Goal: Task Accomplishment & Management: Complete application form

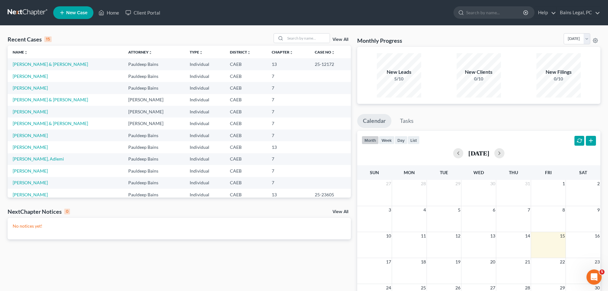
click at [45, 69] on td "[PERSON_NAME] & [PERSON_NAME]" at bounding box center [66, 64] width 116 height 12
click at [49, 68] on td "[PERSON_NAME] & [PERSON_NAME]" at bounding box center [66, 64] width 116 height 12
click at [54, 66] on link "[PERSON_NAME] & [PERSON_NAME]" at bounding box center [50, 63] width 75 height 5
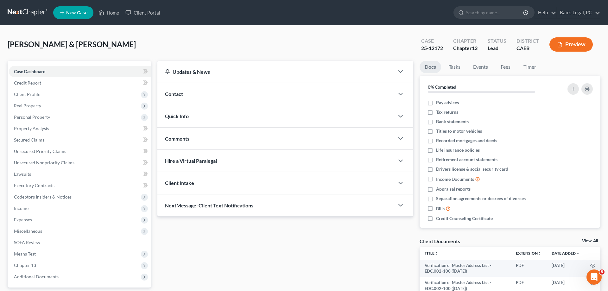
scroll to position [117, 0]
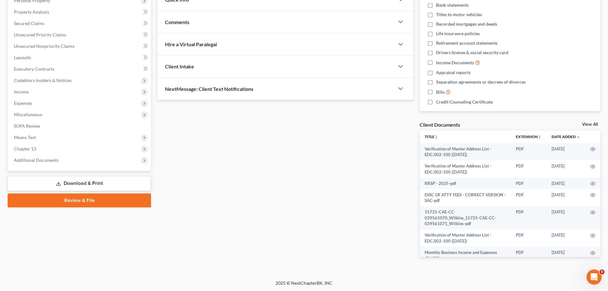
click at [98, 186] on link "Download & Print" at bounding box center [79, 183] width 143 height 15
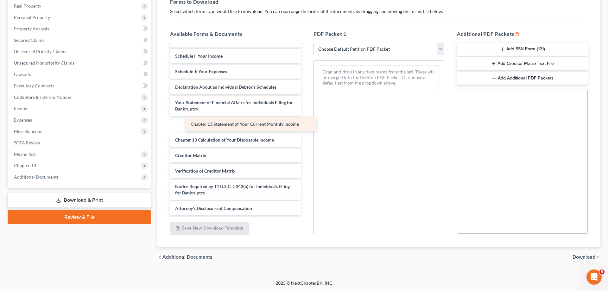
scroll to position [238, 0]
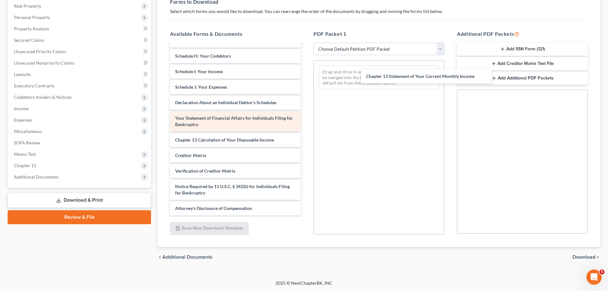
drag, startPoint x: 200, startPoint y: 121, endPoint x: 276, endPoint y: 116, distance: 75.9
click at [306, 73] on div "Chapter 13 Statement of Your Current Monthly Income Verification of Master Addr…" at bounding box center [235, 10] width 141 height 409
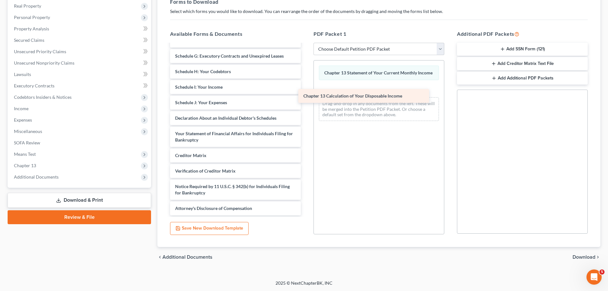
scroll to position [222, 0]
drag, startPoint x: 291, startPoint y: 113, endPoint x: 356, endPoint y: 90, distance: 68.3
click at [306, 90] on div "Chapter 13 Calculation of Your Disposable Income Verification of Master Address…" at bounding box center [235, 18] width 141 height 393
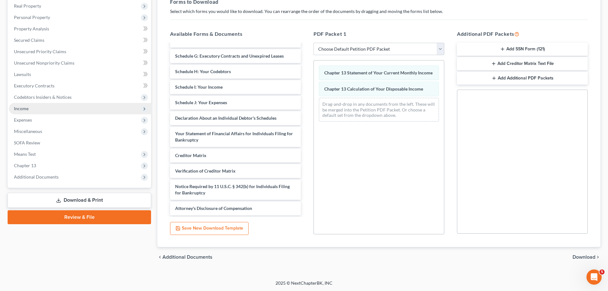
scroll to position [0, 0]
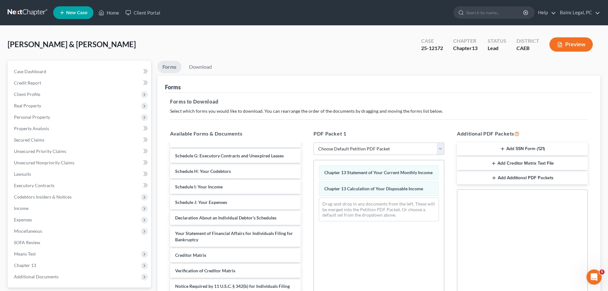
drag, startPoint x: 24, startPoint y: 97, endPoint x: 41, endPoint y: 100, distance: 17.4
click at [24, 97] on span "Client Profile" at bounding box center [80, 94] width 142 height 11
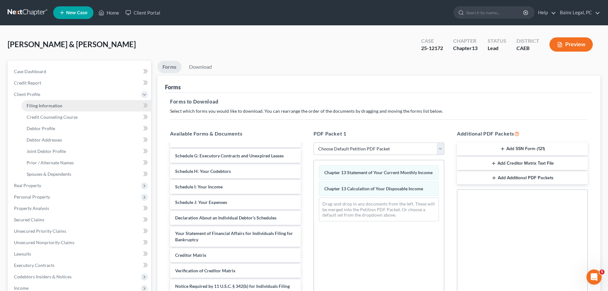
click at [42, 104] on span "Filing Information" at bounding box center [45, 105] width 36 height 5
select select "1"
select select "3"
select select "4"
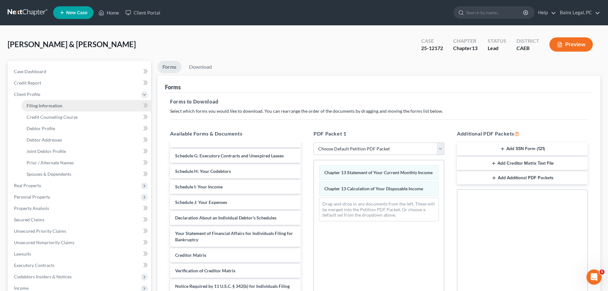
select select "1"
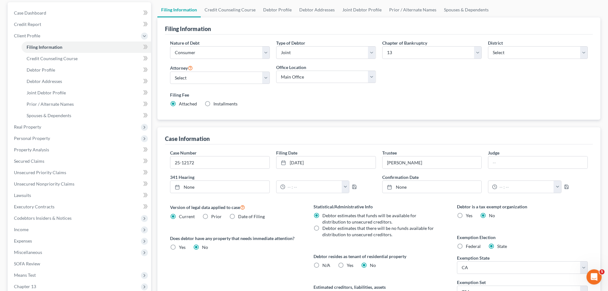
scroll to position [65, 0]
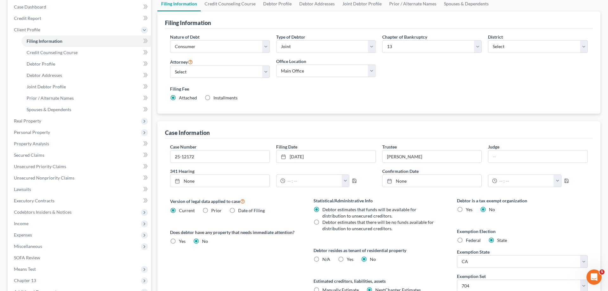
click at [211, 210] on label "Prior" at bounding box center [216, 210] width 10 height 6
click at [214, 210] on input "Prior" at bounding box center [216, 209] width 4 height 4
radio input "true"
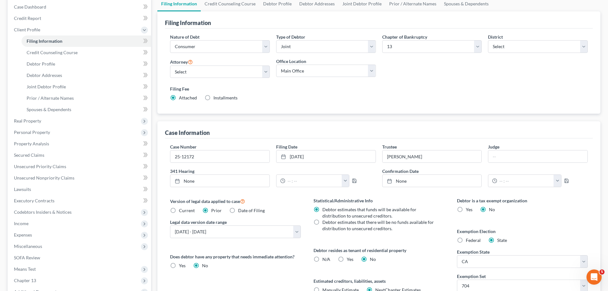
drag, startPoint x: 296, startPoint y: 232, endPoint x: 448, endPoint y: 262, distance: 155.0
click at [448, 262] on div "Statistical/Administrative Info Debtor estimates that funds will be available f…" at bounding box center [378, 252] width 143 height 111
click at [185, 212] on span "Current" at bounding box center [187, 210] width 16 height 5
click at [185, 212] on input "Current" at bounding box center [183, 209] width 4 height 4
radio input "true"
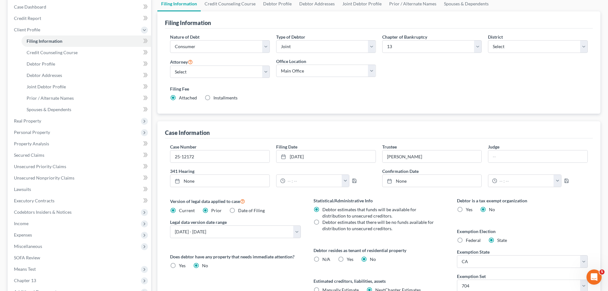
radio input "false"
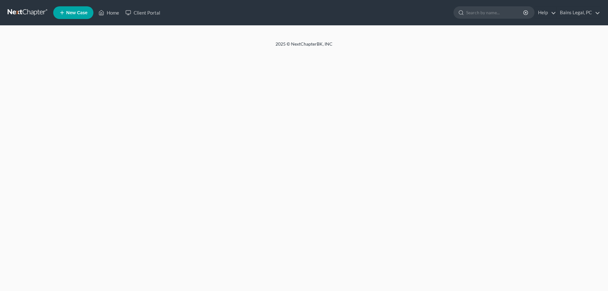
select select "1"
select select "3"
select select "4"
select select "1"
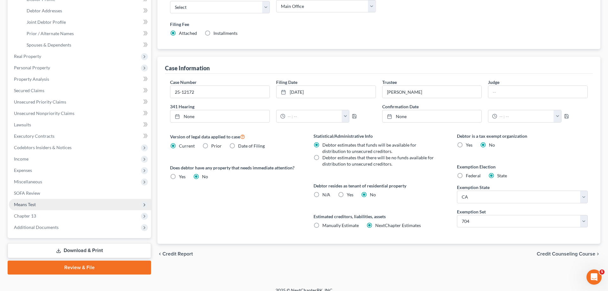
click at [41, 206] on span "Means Test" at bounding box center [80, 204] width 142 height 11
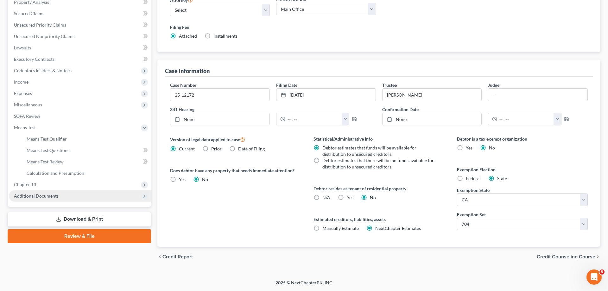
scroll to position [103, 0]
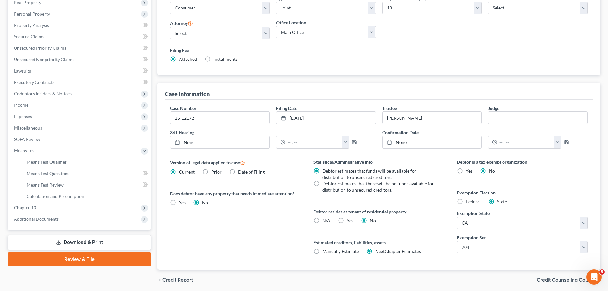
click at [64, 244] on link "Download & Print" at bounding box center [79, 242] width 143 height 15
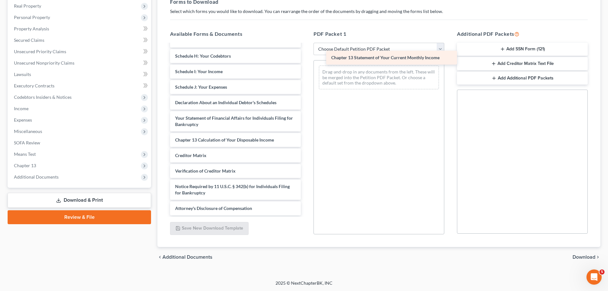
scroll to position [238, 0]
drag, startPoint x: 226, startPoint y: 127, endPoint x: 382, endPoint y: 61, distance: 169.7
click at [306, 61] on div "Chapter 13 Statement of Your Current Monthly Income Verification of Master Addr…" at bounding box center [235, 10] width 141 height 409
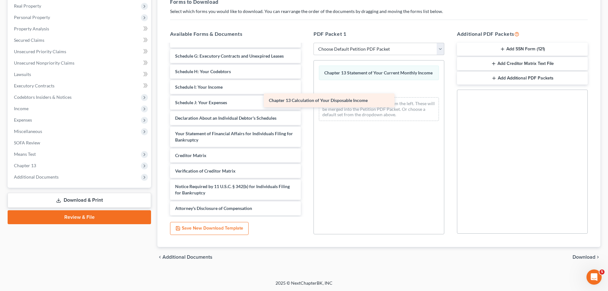
scroll to position [222, 0]
drag, startPoint x: 217, startPoint y: 138, endPoint x: 340, endPoint y: 83, distance: 134.5
click at [306, 83] on div "Chapter 13 Calculation of Your Disposable Income Verification of Master Address…" at bounding box center [235, 18] width 141 height 393
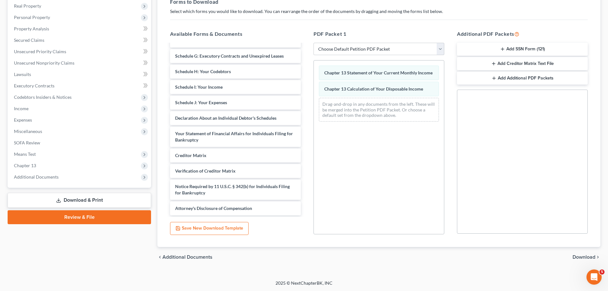
click at [580, 255] on span "Download" at bounding box center [584, 257] width 23 height 5
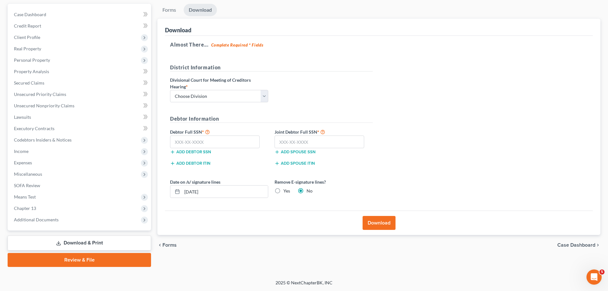
scroll to position [56, 0]
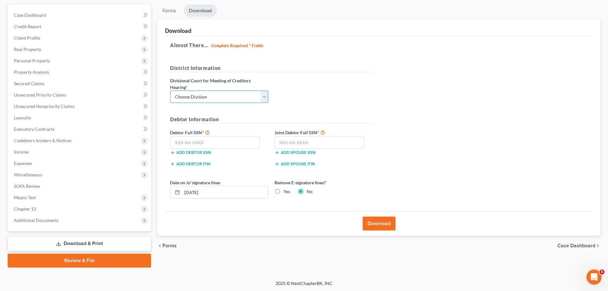
select select "2"
click option "Sacramento" at bounding box center [0, 0] width 0 height 0
click at [200, 140] on input "text" at bounding box center [215, 142] width 90 height 13
type input "111-11-1111"
click at [295, 142] on input "11" at bounding box center [320, 142] width 90 height 13
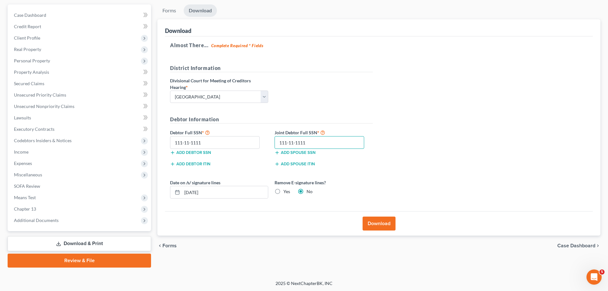
type input "111-11-1111"
click at [384, 226] on button "Download" at bounding box center [379, 224] width 33 height 14
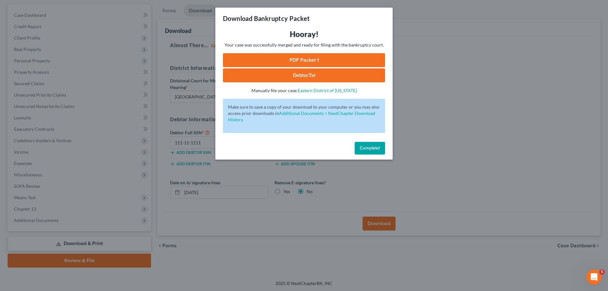
click at [351, 62] on link "PDF Packet 1" at bounding box center [304, 60] width 162 height 14
click at [262, 60] on link "PDF Packet 1" at bounding box center [304, 60] width 162 height 14
click at [375, 144] on button "Complete!" at bounding box center [370, 148] width 30 height 13
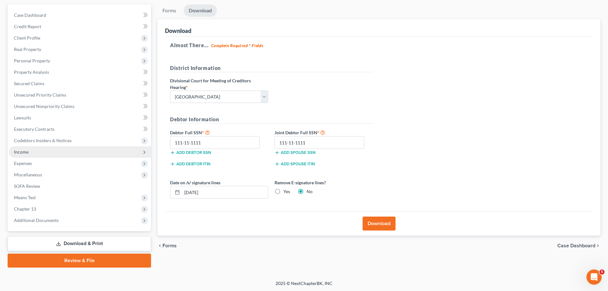
click at [29, 150] on span "Income" at bounding box center [80, 151] width 142 height 11
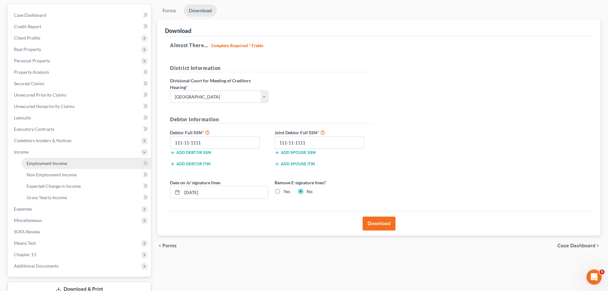
click at [40, 162] on span "Employment Income" at bounding box center [47, 163] width 41 height 5
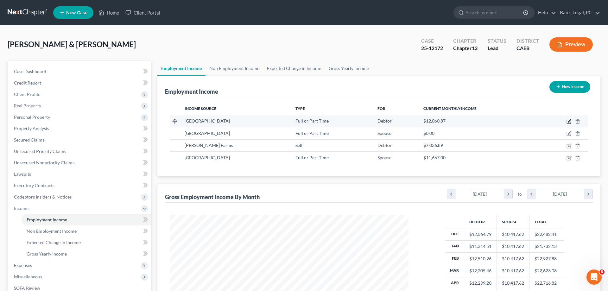
click at [569, 123] on icon "button" at bounding box center [569, 121] width 5 height 5
select select "0"
select select "4"
select select "0"
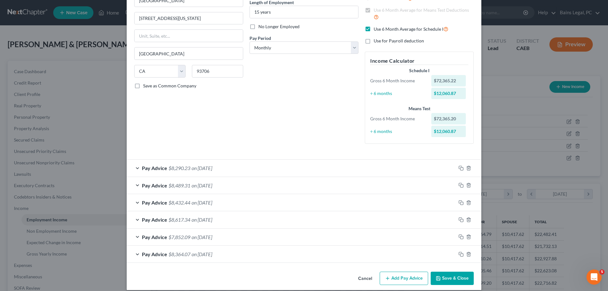
scroll to position [73, 0]
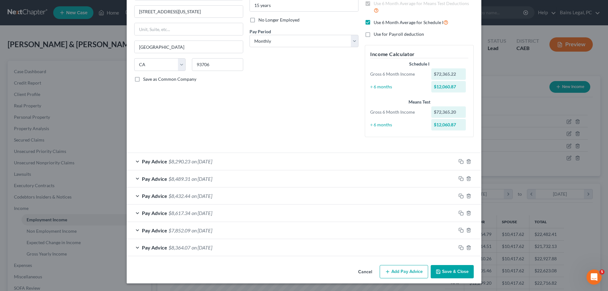
click at [452, 273] on button "Save & Close" at bounding box center [452, 271] width 43 height 13
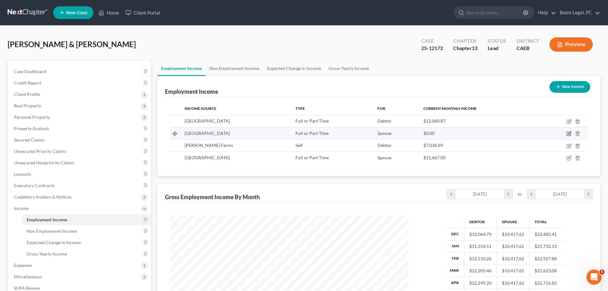
click at [568, 134] on icon "button" at bounding box center [569, 133] width 5 height 5
select select "0"
select select "4"
select select "0"
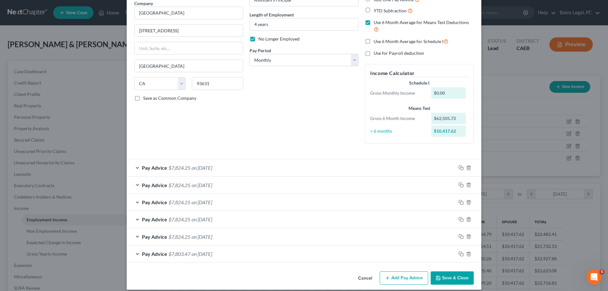
scroll to position [60, 0]
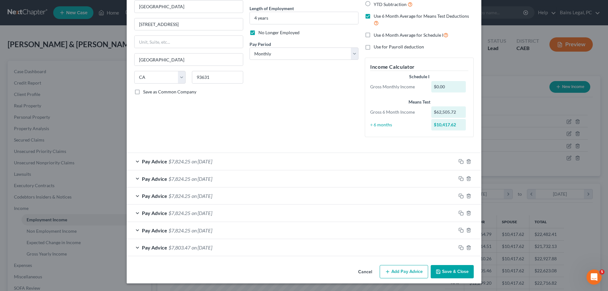
click at [455, 277] on button "Save & Close" at bounding box center [452, 271] width 43 height 13
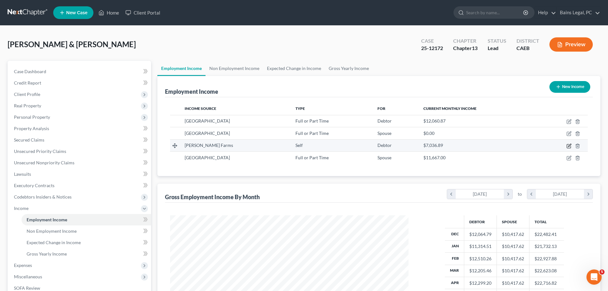
click at [570, 146] on icon "button" at bounding box center [569, 145] width 5 height 5
select select "1"
select select "4"
select select "0"
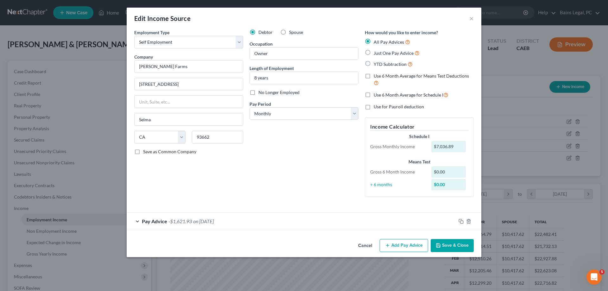
click at [265, 219] on div "Pay Advice -$1,621.93 on 01/01/2020" at bounding box center [291, 221] width 329 height 17
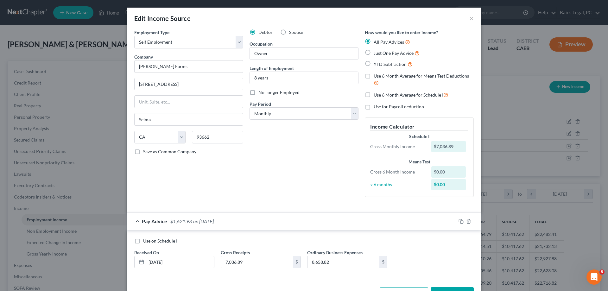
scroll to position [22, 0]
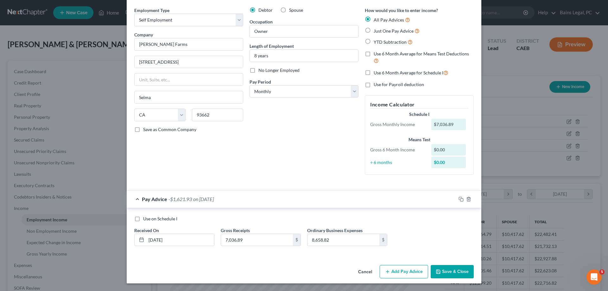
click at [447, 274] on button "Save & Close" at bounding box center [452, 271] width 43 height 13
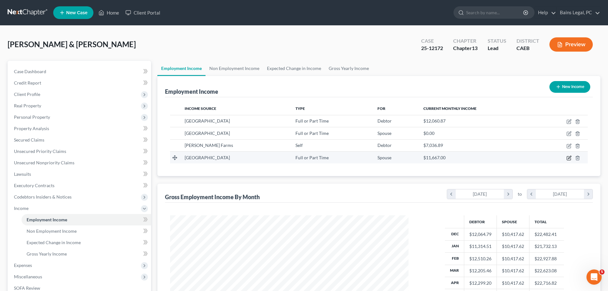
click at [568, 158] on icon "button" at bounding box center [569, 158] width 5 height 5
select select "0"
select select "4"
select select "0"
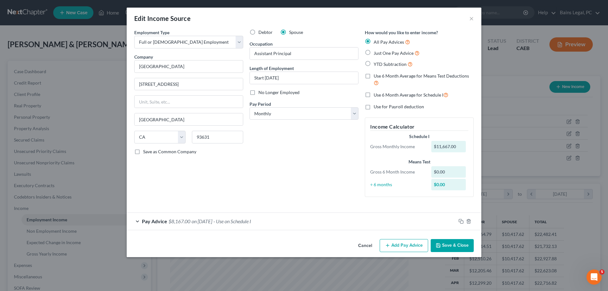
click at [453, 251] on button "Save & Close" at bounding box center [452, 245] width 43 height 13
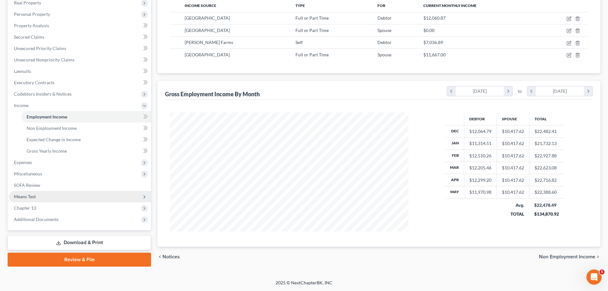
scroll to position [0, 0]
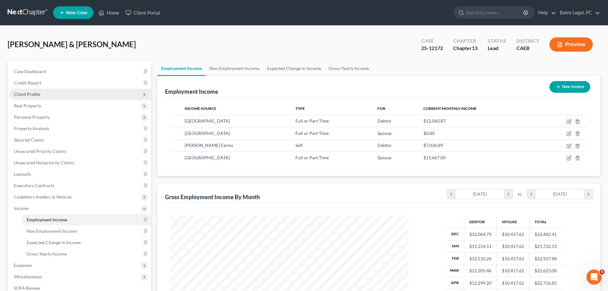
click at [31, 97] on span "Client Profile" at bounding box center [80, 94] width 142 height 11
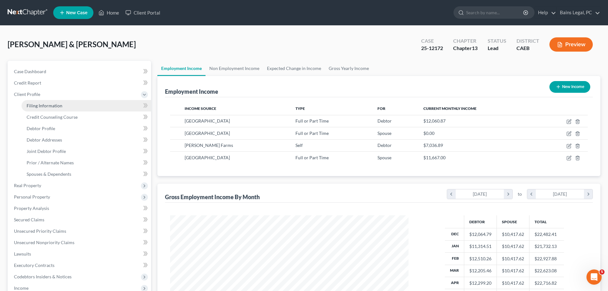
click at [45, 108] on span "Filing Information" at bounding box center [45, 105] width 36 height 5
select select "1"
select select "3"
select select "8"
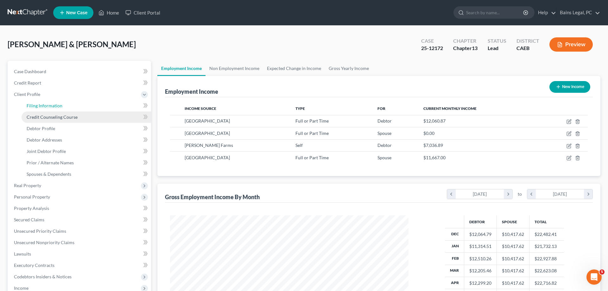
select select "0"
select select "4"
select select "1"
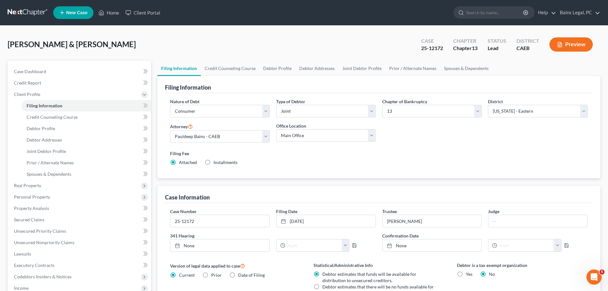
scroll to position [136, 0]
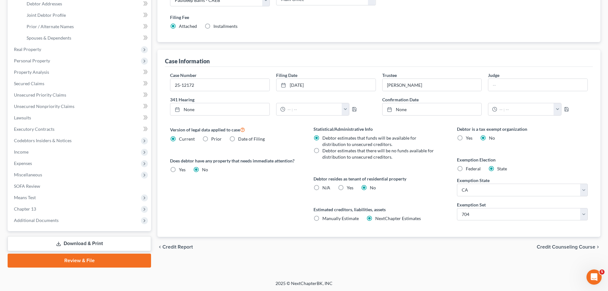
click at [238, 139] on label "Date of Filing" at bounding box center [251, 139] width 27 height 6
click at [241, 139] on input "Date of Filing" at bounding box center [243, 138] width 4 height 4
radio input "true"
radio input "false"
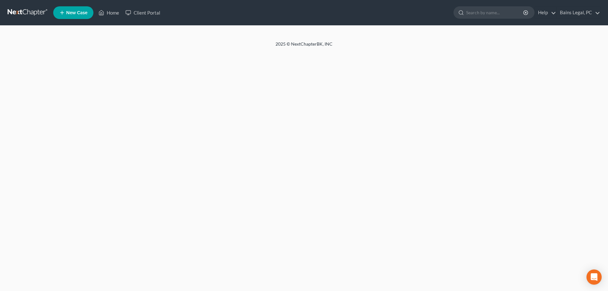
select select "1"
select select "3"
select select "4"
select select "1"
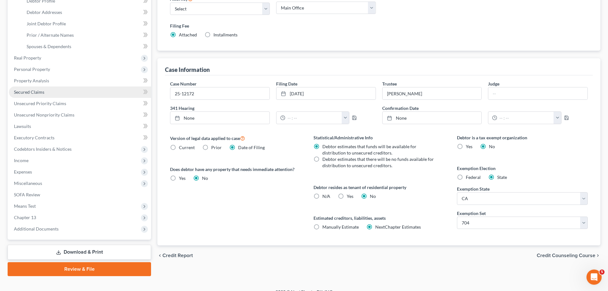
scroll to position [136, 0]
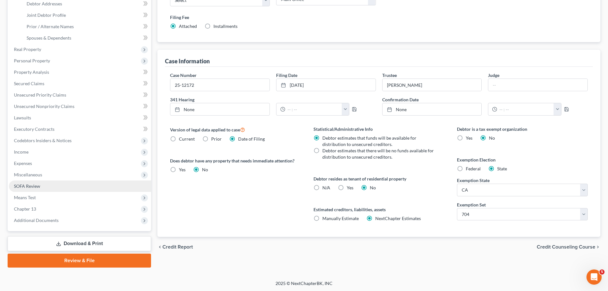
click at [54, 191] on link "SOFA Review" at bounding box center [80, 186] width 142 height 11
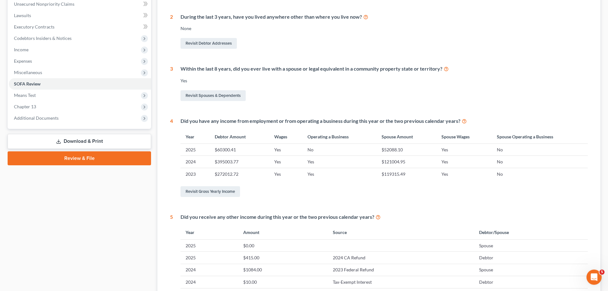
scroll to position [162, 0]
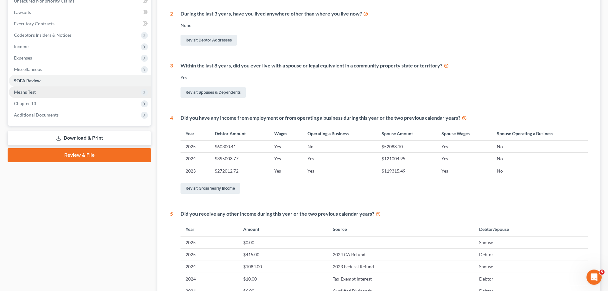
click at [42, 87] on span "Means Test" at bounding box center [80, 91] width 142 height 11
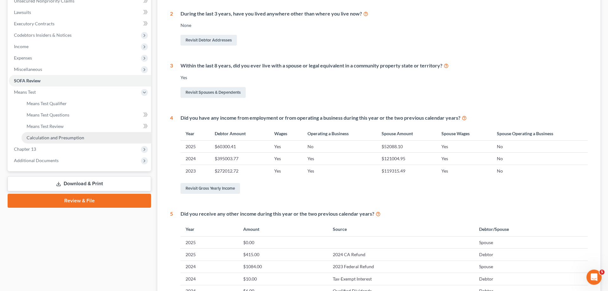
click at [78, 137] on span "Calculation and Presumption" at bounding box center [56, 137] width 58 height 5
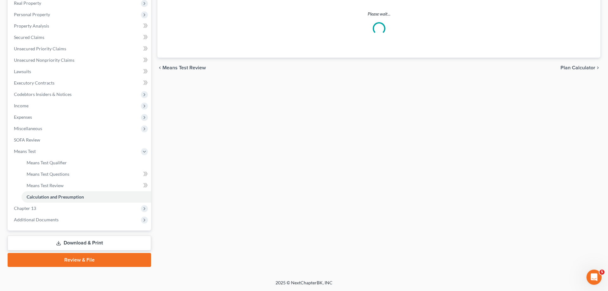
scroll to position [102, 0]
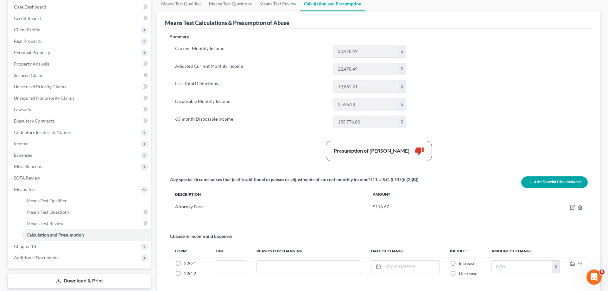
scroll to position [97, 0]
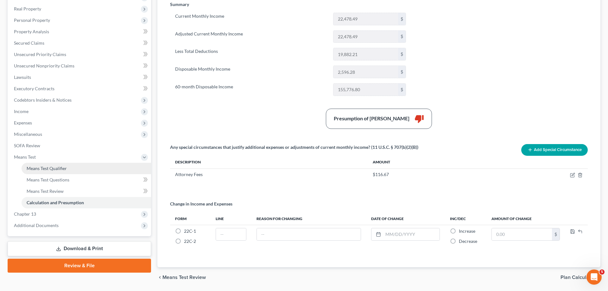
click at [106, 165] on link "Means Test Qualifier" at bounding box center [87, 168] width 130 height 11
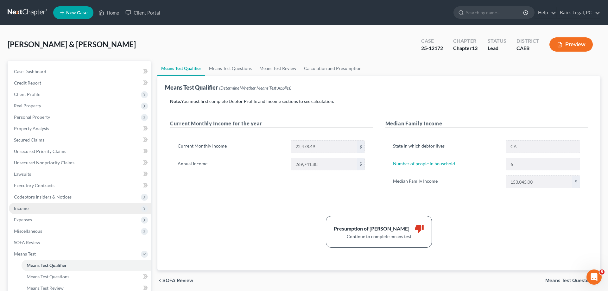
click at [57, 210] on span "Income" at bounding box center [80, 208] width 142 height 11
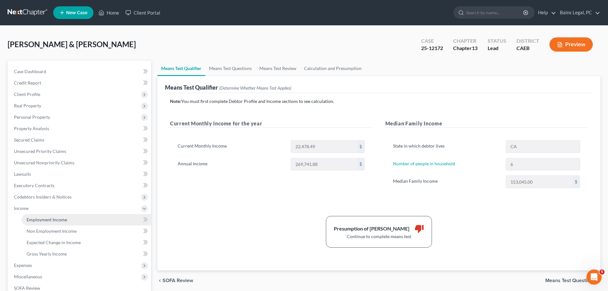
drag, startPoint x: 72, startPoint y: 218, endPoint x: 81, endPoint y: 218, distance: 9.5
click at [72, 218] on link "Employment Income" at bounding box center [87, 219] width 130 height 11
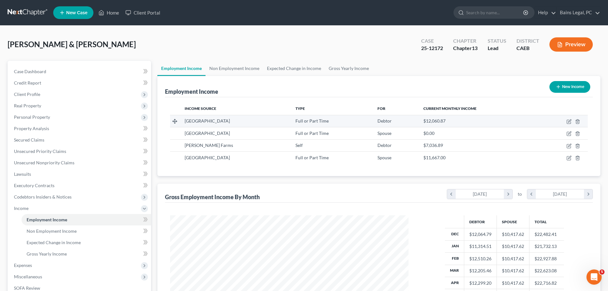
scroll to position [119, 251]
click at [569, 120] on icon "button" at bounding box center [569, 121] width 5 height 5
select select "0"
select select "4"
select select "0"
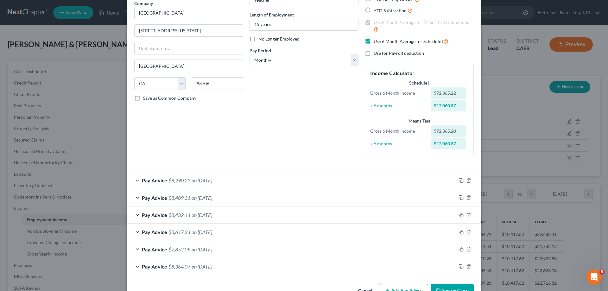
scroll to position [73, 0]
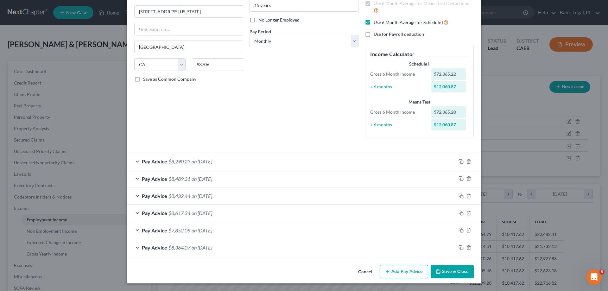
click at [443, 271] on button "Save & Close" at bounding box center [452, 271] width 43 height 13
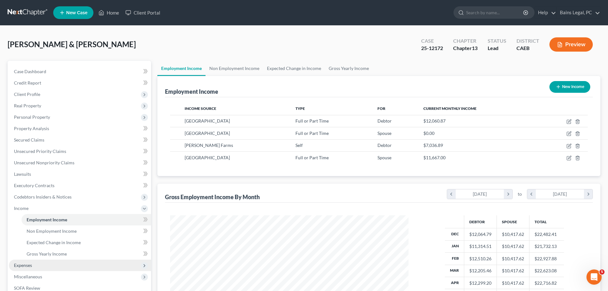
click at [52, 265] on span "Expenses" at bounding box center [80, 265] width 142 height 11
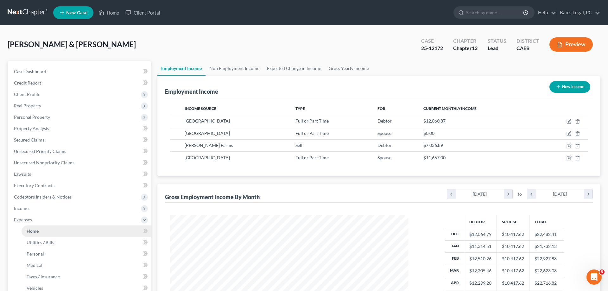
click at [53, 227] on link "Home" at bounding box center [87, 230] width 130 height 11
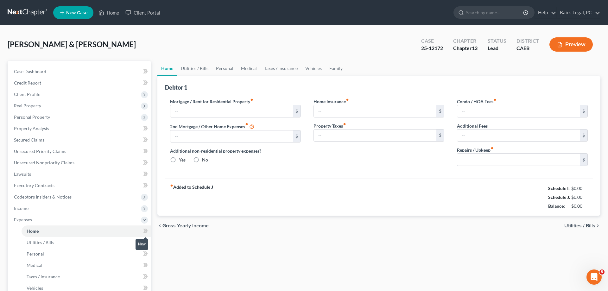
type input "2,442.93"
type input "1,147.52"
radio input "true"
type input "150.00"
type input "380.00"
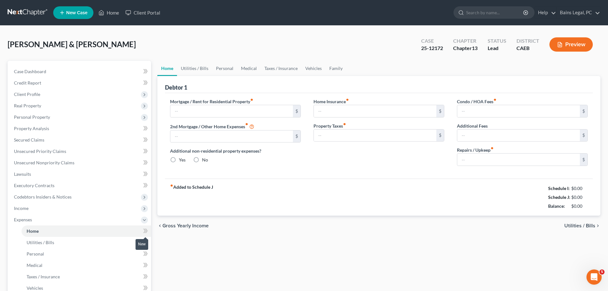
type input "0.00"
type input "470.00"
click at [200, 67] on link "Utilities / Bills" at bounding box center [194, 68] width 35 height 15
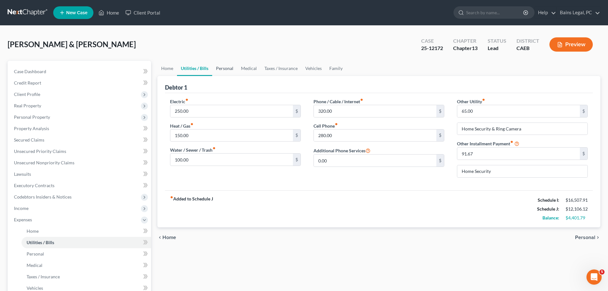
click at [224, 67] on link "Personal" at bounding box center [224, 68] width 25 height 15
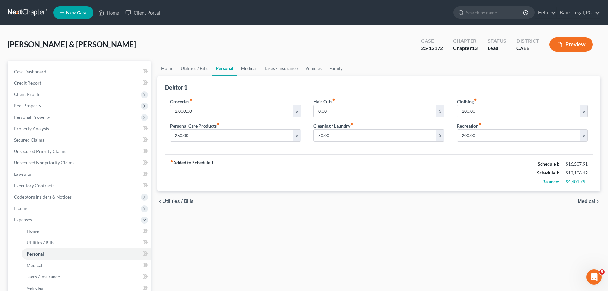
click at [242, 69] on link "Medical" at bounding box center [248, 68] width 23 height 15
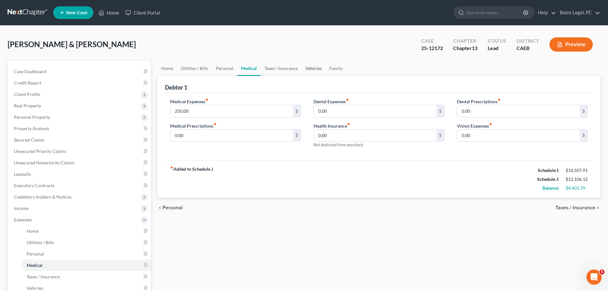
drag, startPoint x: 312, startPoint y: 68, endPoint x: 319, endPoint y: 67, distance: 7.4
click at [312, 68] on link "Vehicles" at bounding box center [313, 68] width 24 height 15
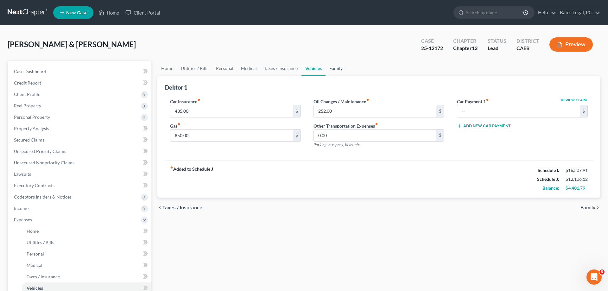
click at [332, 67] on link "Family" at bounding box center [336, 68] width 21 height 15
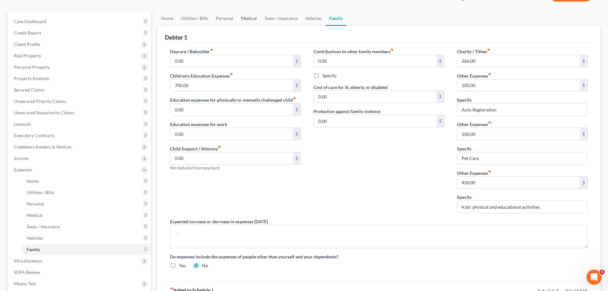
scroll to position [32, 0]
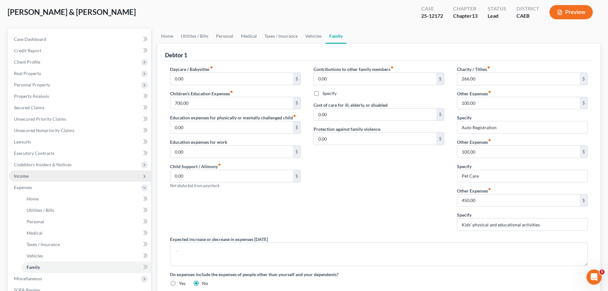
click at [48, 176] on span "Income" at bounding box center [80, 175] width 142 height 11
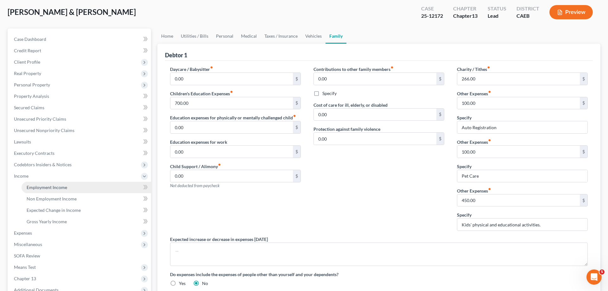
drag, startPoint x: 55, startPoint y: 188, endPoint x: 71, endPoint y: 184, distance: 16.7
click at [57, 188] on span "Employment Income" at bounding box center [47, 187] width 41 height 5
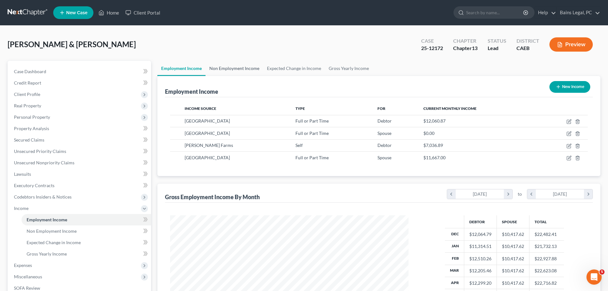
scroll to position [119, 251]
click at [254, 69] on link "Non Employment Income" at bounding box center [235, 68] width 58 height 15
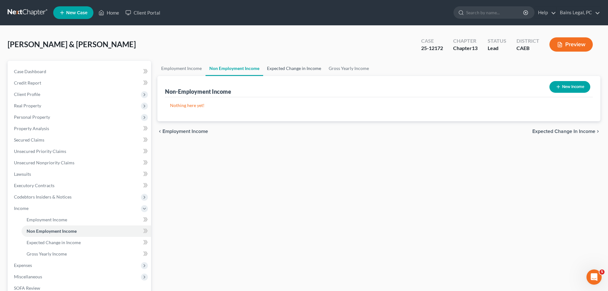
click at [278, 70] on link "Expected Change in Income" at bounding box center [294, 68] width 62 height 15
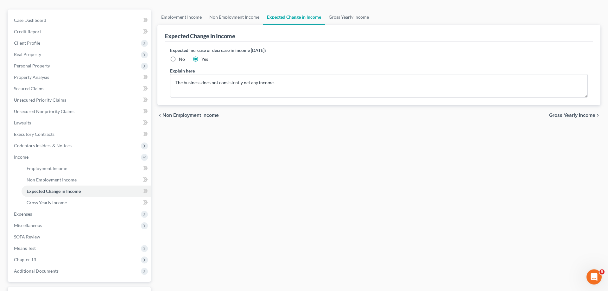
scroll to position [102, 0]
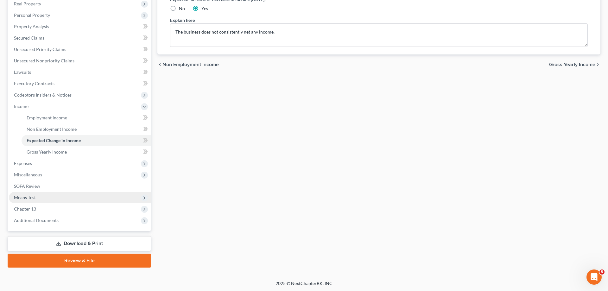
click at [56, 196] on span "Means Test" at bounding box center [80, 197] width 142 height 11
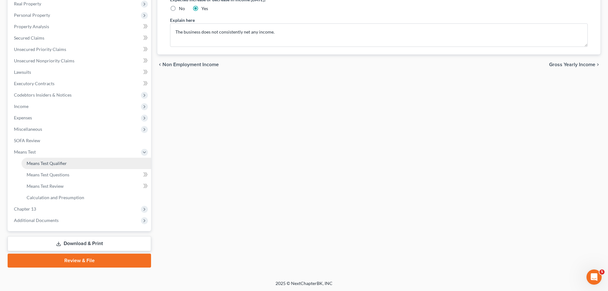
click at [89, 167] on link "Means Test Qualifier" at bounding box center [87, 163] width 130 height 11
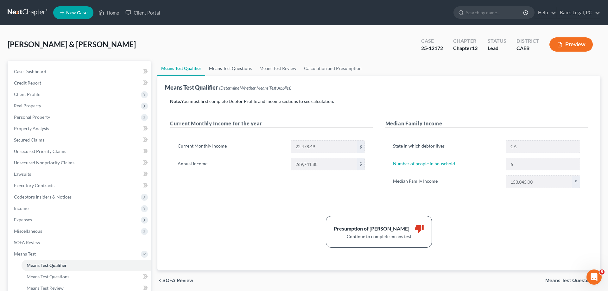
click at [231, 68] on link "Means Test Questions" at bounding box center [230, 68] width 50 height 15
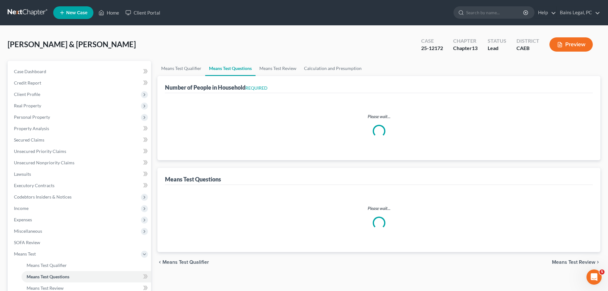
select select "0"
select select "60"
select select "0"
select select "60"
select select "1"
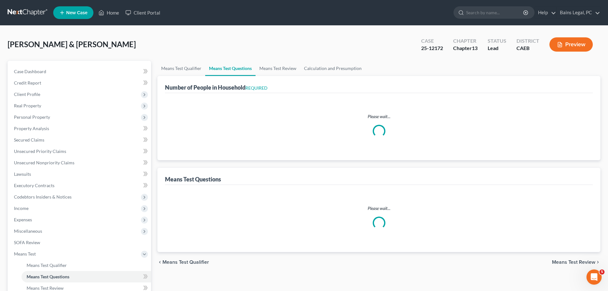
select select "60"
select select "6"
select select "3"
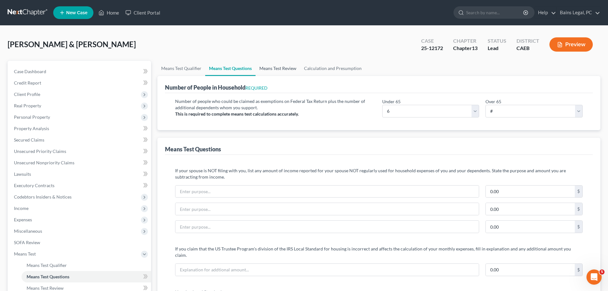
click at [265, 70] on link "Means Test Review" at bounding box center [278, 68] width 45 height 15
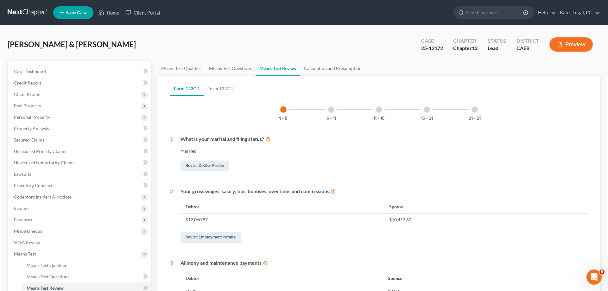
drag, startPoint x: 40, startPoint y: 97, endPoint x: 72, endPoint y: 111, distance: 34.7
click at [41, 97] on span "Client Profile" at bounding box center [80, 94] width 142 height 11
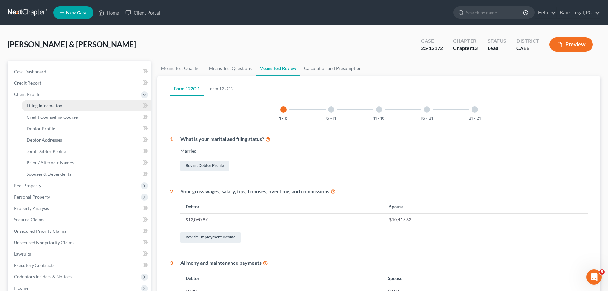
click at [67, 104] on link "Filing Information" at bounding box center [87, 105] width 130 height 11
select select "1"
select select "3"
select select "4"
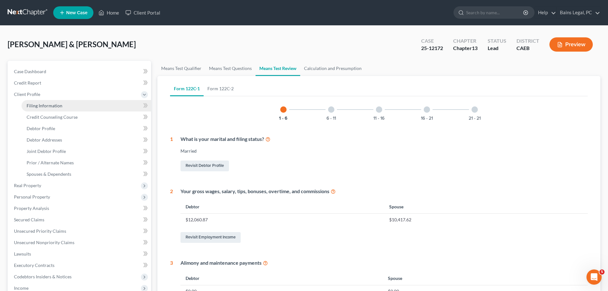
select select "1"
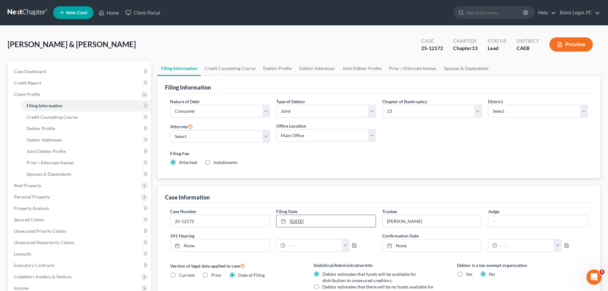
click at [298, 224] on link "6/29/2025" at bounding box center [325, 221] width 99 height 12
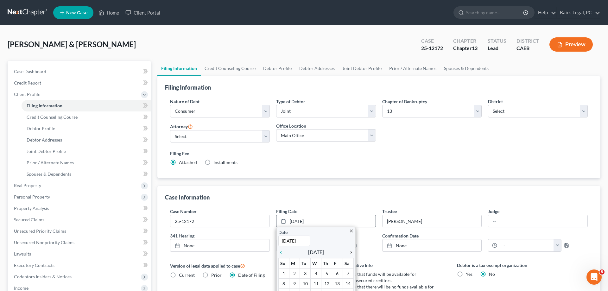
click at [349, 252] on icon "chevron_right" at bounding box center [350, 252] width 8 height 5
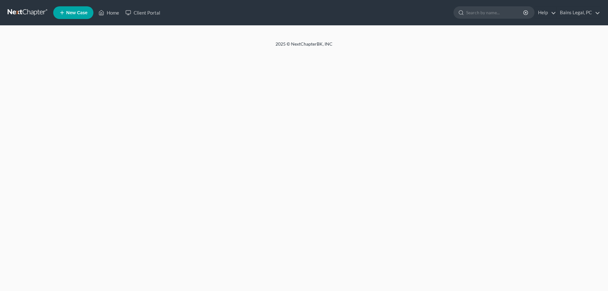
select select "1"
select select "3"
select select "4"
select select "1"
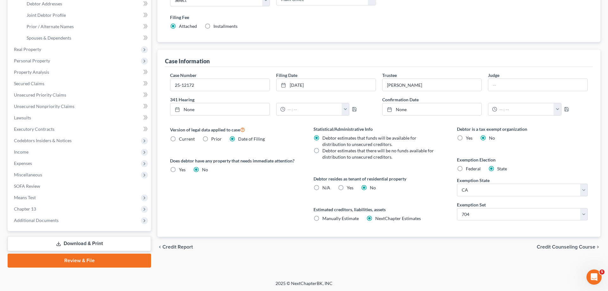
drag, startPoint x: 72, startPoint y: 199, endPoint x: 95, endPoint y: 219, distance: 31.0
click at [73, 199] on span "Means Test" at bounding box center [80, 197] width 142 height 11
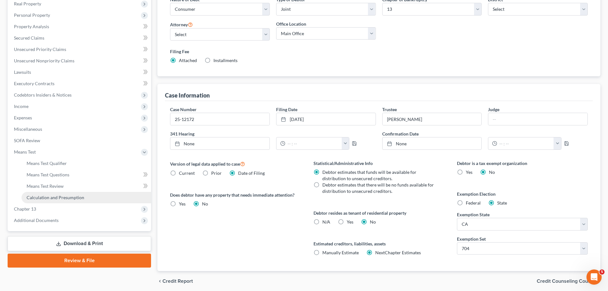
click at [80, 198] on span "Calculation and Presumption" at bounding box center [56, 197] width 58 height 5
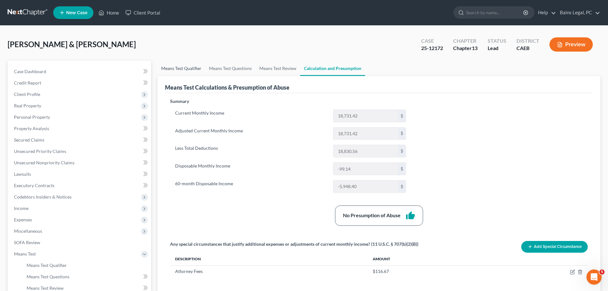
click at [184, 68] on link "Means Test Qualifier" at bounding box center [181, 68] width 48 height 15
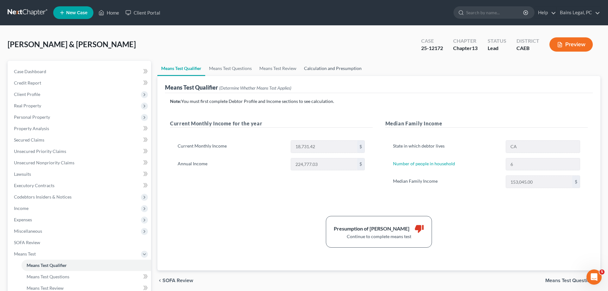
click at [347, 71] on link "Calculation and Presumption" at bounding box center [332, 68] width 65 height 15
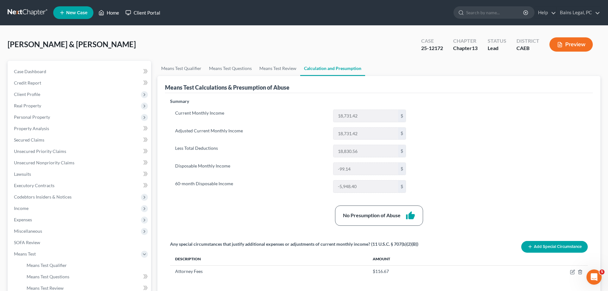
click at [111, 13] on link "Home" at bounding box center [108, 12] width 27 height 11
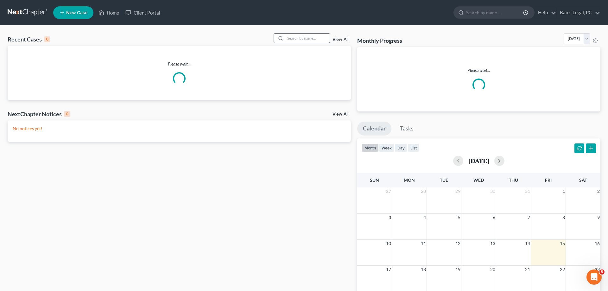
click at [290, 38] on input "search" at bounding box center [307, 38] width 44 height 9
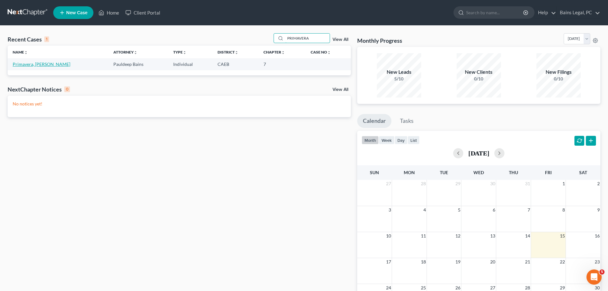
type input "PRIMAVERA"
click at [32, 66] on link "Primavera, [PERSON_NAME]" at bounding box center [42, 63] width 58 height 5
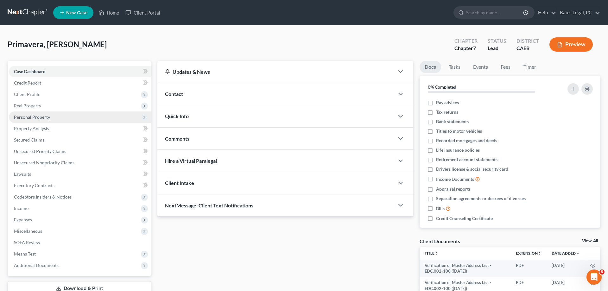
click at [66, 117] on span "Personal Property" at bounding box center [80, 116] width 142 height 11
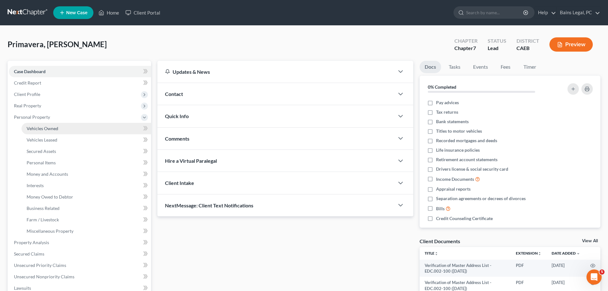
drag, startPoint x: 69, startPoint y: 124, endPoint x: 106, endPoint y: 130, distance: 38.0
click at [69, 124] on link "Vehicles Owned" at bounding box center [87, 128] width 130 height 11
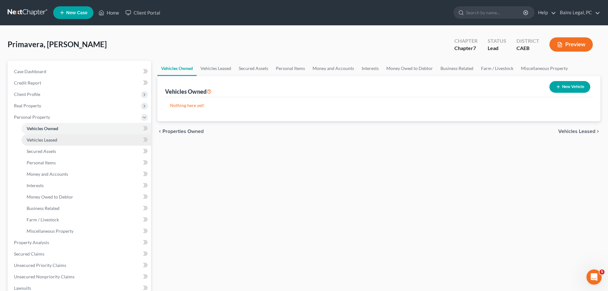
click at [74, 140] on link "Vehicles Leased" at bounding box center [87, 139] width 130 height 11
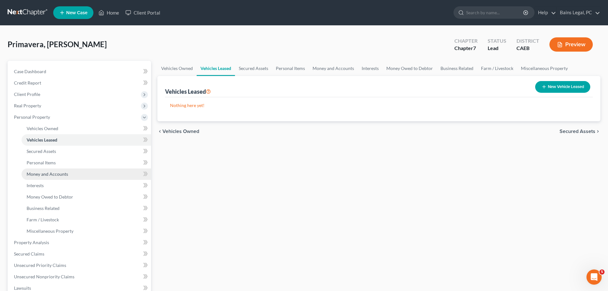
click at [71, 171] on link "Money and Accounts" at bounding box center [87, 173] width 130 height 11
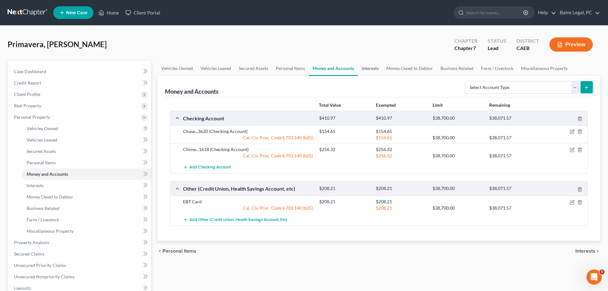
click at [370, 65] on link "Interests" at bounding box center [370, 68] width 25 height 15
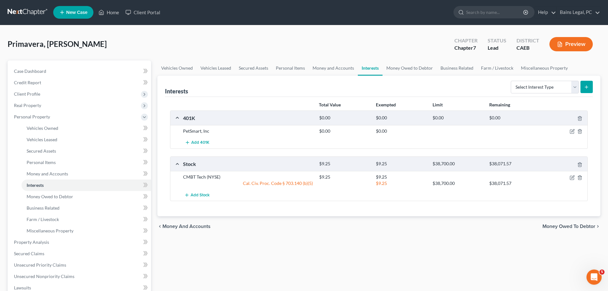
scroll to position [97, 0]
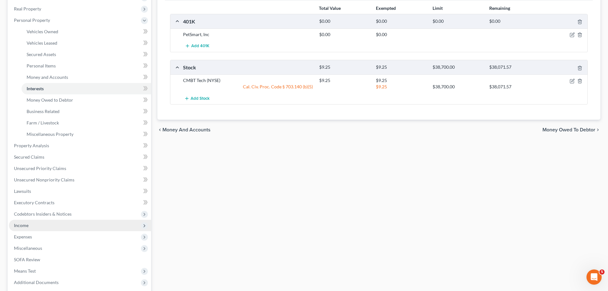
click at [23, 224] on span "Income" at bounding box center [21, 225] width 15 height 5
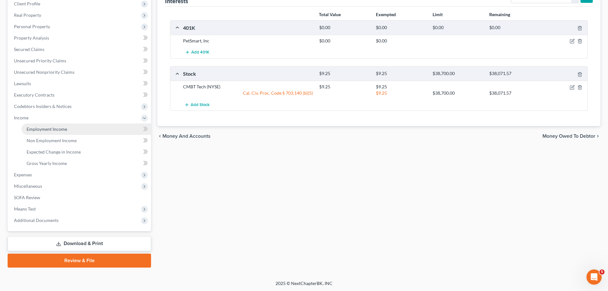
click at [63, 130] on span "Employment Income" at bounding box center [47, 128] width 41 height 5
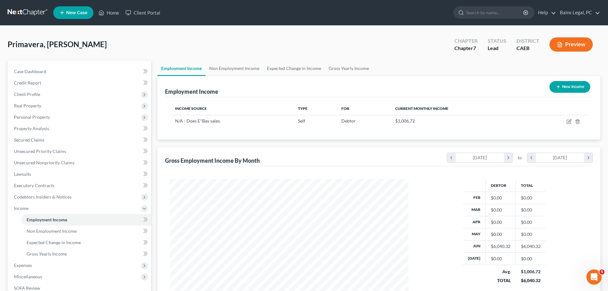
scroll to position [119, 251]
click at [246, 67] on link "Non Employment Income" at bounding box center [235, 68] width 58 height 15
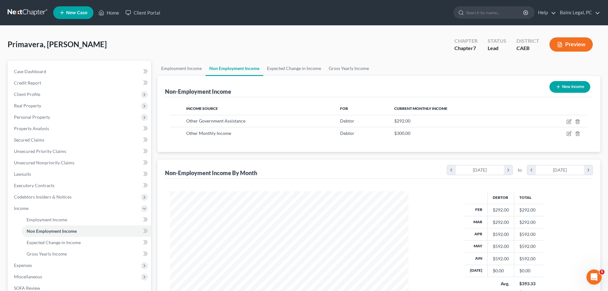
scroll to position [119, 251]
click at [569, 133] on icon "button" at bounding box center [569, 133] width 5 height 5
select select "13"
select select "0"
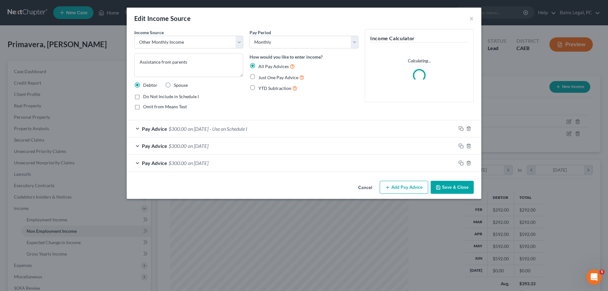
click at [456, 187] on button "Save & Close" at bounding box center [452, 187] width 43 height 13
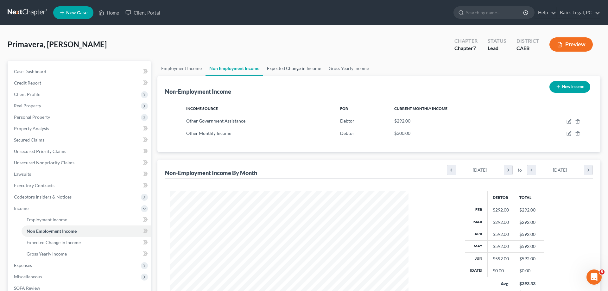
drag, startPoint x: 298, startPoint y: 73, endPoint x: 224, endPoint y: 50, distance: 76.9
click at [296, 70] on link "Expected Change in Income" at bounding box center [294, 68] width 62 height 15
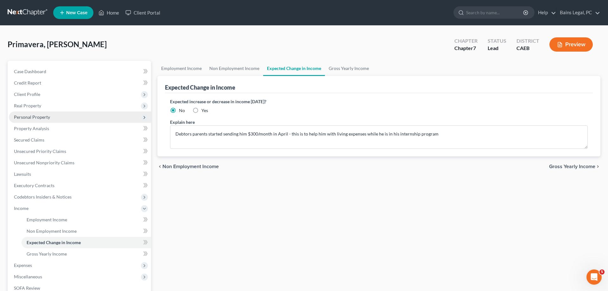
click at [45, 118] on span "Personal Property" at bounding box center [32, 116] width 36 height 5
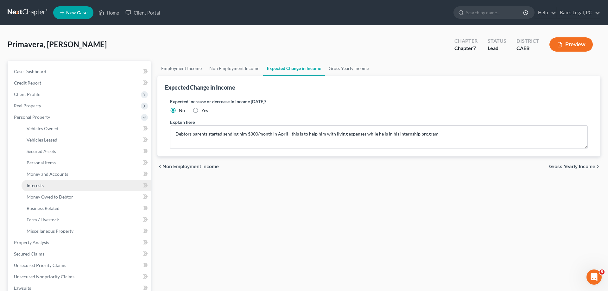
click at [49, 185] on link "Interests" at bounding box center [87, 185] width 130 height 11
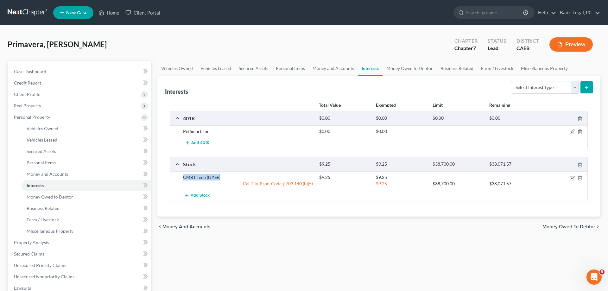
drag, startPoint x: 182, startPoint y: 179, endPoint x: 231, endPoint y: 177, distance: 49.1
click at [231, 177] on div "CMBT Tech (NYSE)" at bounding box center [248, 177] width 136 height 6
copy div "CMBT Tech (NYSE)"
click at [114, 10] on link "Home" at bounding box center [108, 12] width 27 height 11
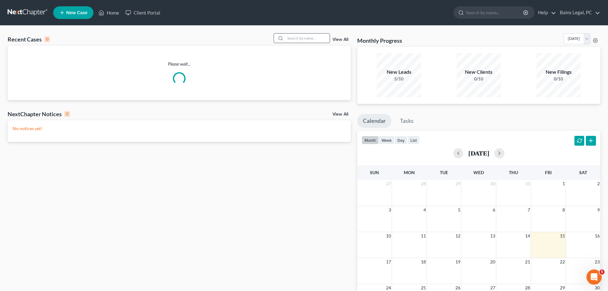
click at [297, 41] on input "search" at bounding box center [307, 38] width 44 height 9
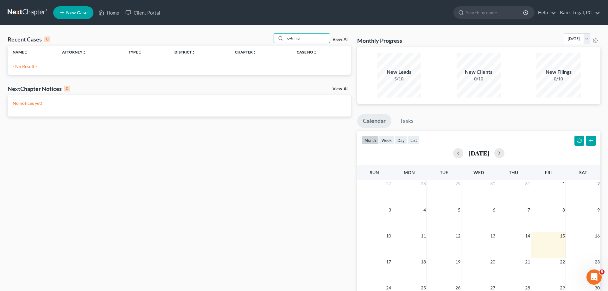
drag, startPoint x: 298, startPoint y: 37, endPoint x: 203, endPoint y: 36, distance: 95.0
click at [285, 36] on input "cytnhia" at bounding box center [307, 38] width 44 height 9
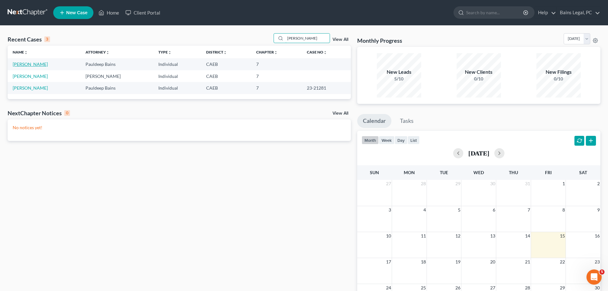
type input "[PERSON_NAME]"
click at [31, 62] on link "[PERSON_NAME]" at bounding box center [30, 63] width 35 height 5
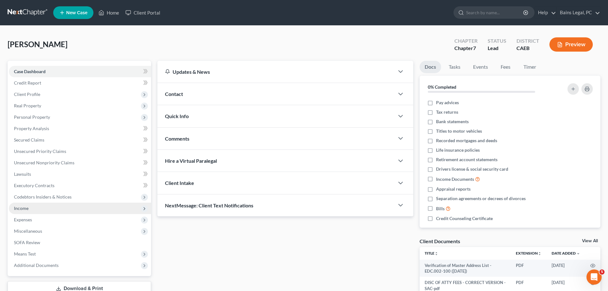
click at [33, 207] on span "Income" at bounding box center [80, 208] width 142 height 11
drag, startPoint x: 51, startPoint y: 218, endPoint x: 77, endPoint y: 205, distance: 28.9
click at [51, 218] on span "Employment Income" at bounding box center [47, 219] width 41 height 5
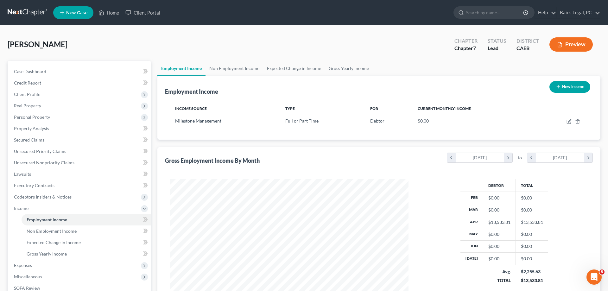
scroll to position [119, 251]
click at [224, 66] on link "Non Employment Income" at bounding box center [235, 68] width 58 height 15
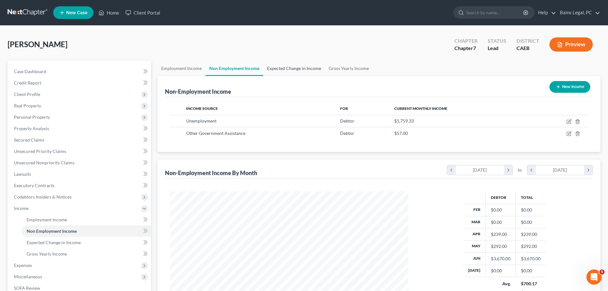
scroll to position [119, 251]
click at [568, 134] on icon "button" at bounding box center [569, 133] width 5 height 5
select select "5"
select select "0"
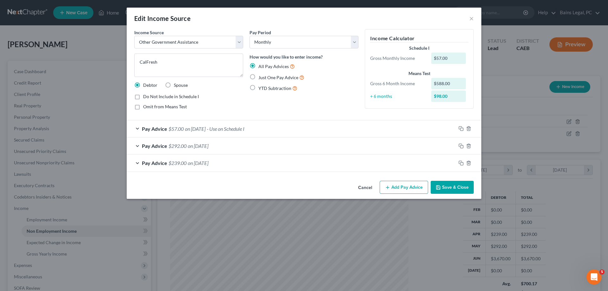
drag, startPoint x: 462, startPoint y: 189, endPoint x: 449, endPoint y: 191, distance: 13.0
click at [462, 189] on button "Save & Close" at bounding box center [452, 187] width 43 height 13
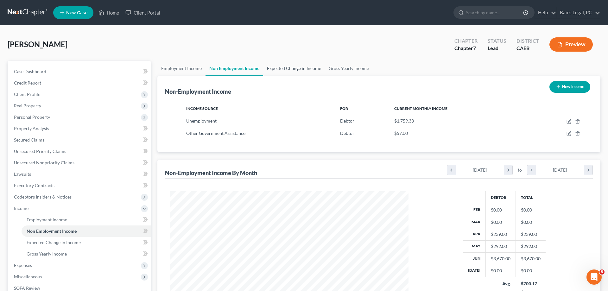
click at [298, 69] on link "Expected Change in Income" at bounding box center [294, 68] width 62 height 15
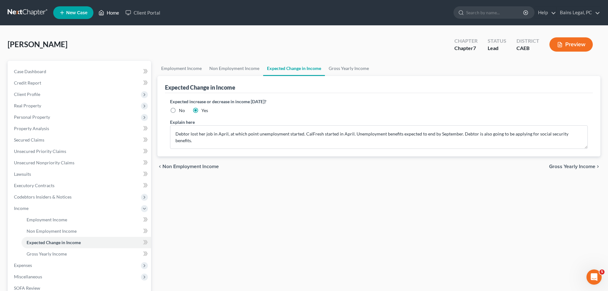
click at [115, 12] on link "Home" at bounding box center [108, 12] width 27 height 11
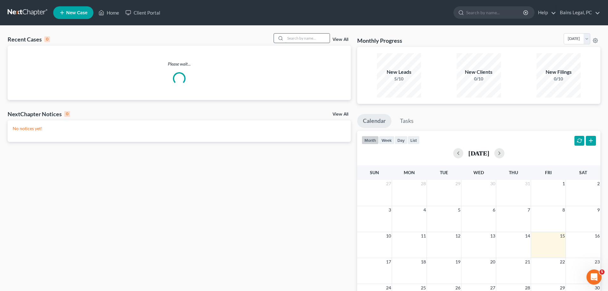
click at [311, 41] on input "search" at bounding box center [307, 38] width 44 height 9
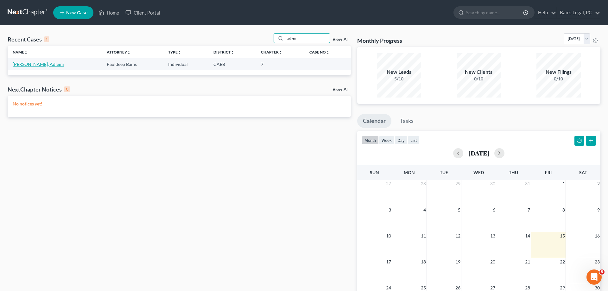
type input "adlemi"
click at [24, 64] on link "[PERSON_NAME], Adlemi" at bounding box center [38, 63] width 51 height 5
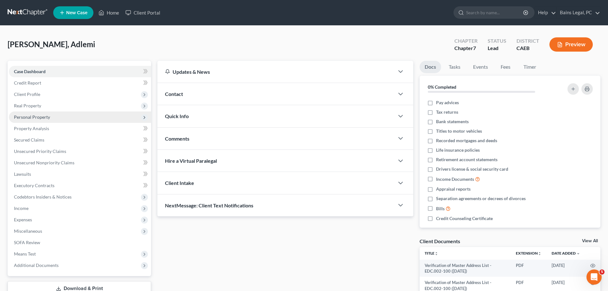
drag, startPoint x: 41, startPoint y: 116, endPoint x: 47, endPoint y: 120, distance: 7.1
click at [41, 116] on span "Personal Property" at bounding box center [32, 116] width 36 height 5
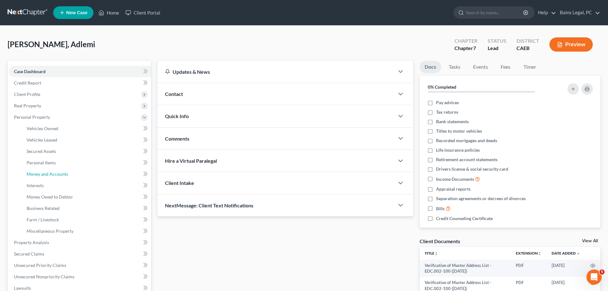
drag, startPoint x: 47, startPoint y: 173, endPoint x: 192, endPoint y: 165, distance: 145.0
click at [48, 172] on span "Money and Accounts" at bounding box center [47, 173] width 41 height 5
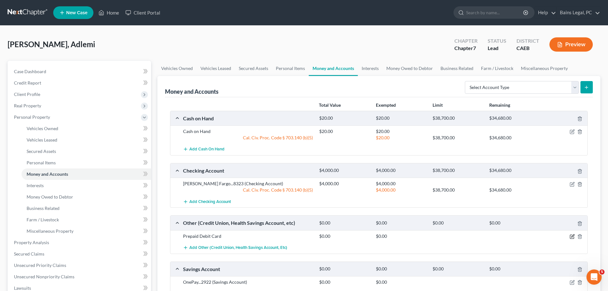
click at [572, 238] on icon "button" at bounding box center [572, 236] width 5 height 5
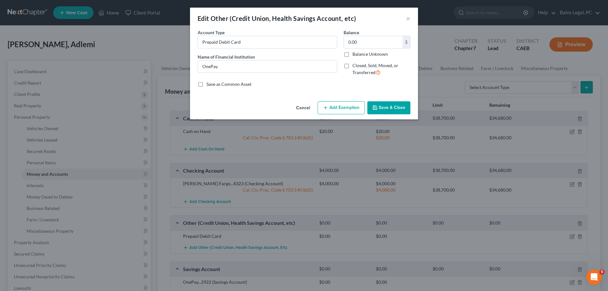
click at [384, 111] on button "Save & Close" at bounding box center [388, 107] width 43 height 13
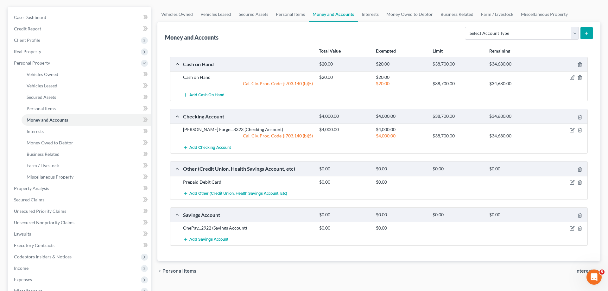
scroll to position [65, 0]
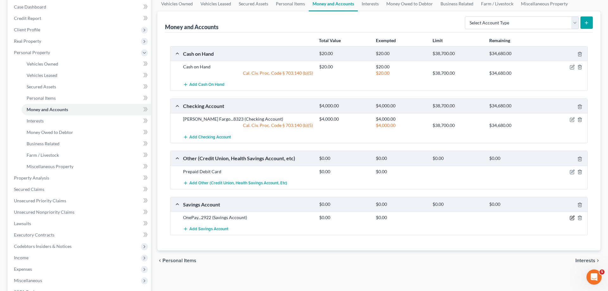
click at [572, 217] on icon "button" at bounding box center [572, 217] width 5 height 5
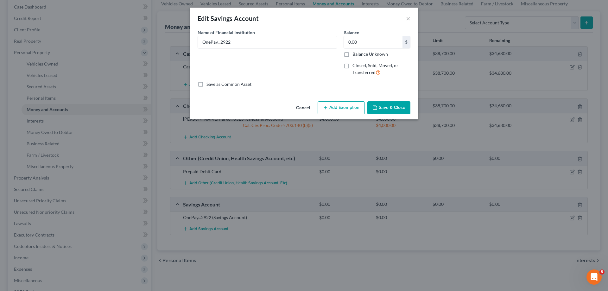
click at [387, 102] on button "Save & Close" at bounding box center [388, 107] width 43 height 13
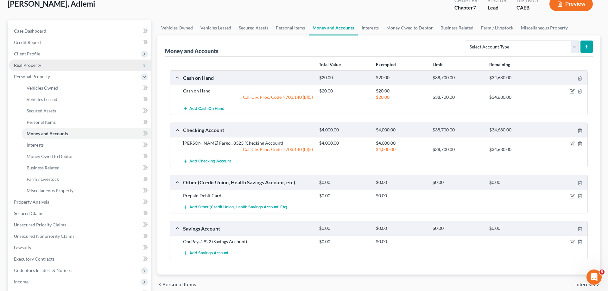
scroll to position [0, 0]
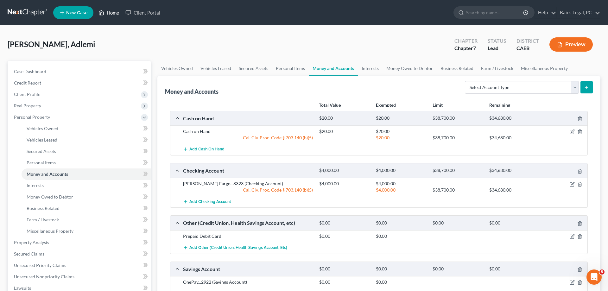
drag, startPoint x: 113, startPoint y: 9, endPoint x: 121, endPoint y: 13, distance: 8.1
click at [114, 9] on link "Home" at bounding box center [108, 12] width 27 height 11
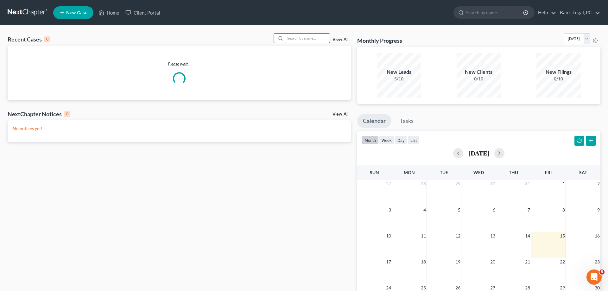
click at [315, 39] on input "search" at bounding box center [307, 38] width 44 height 9
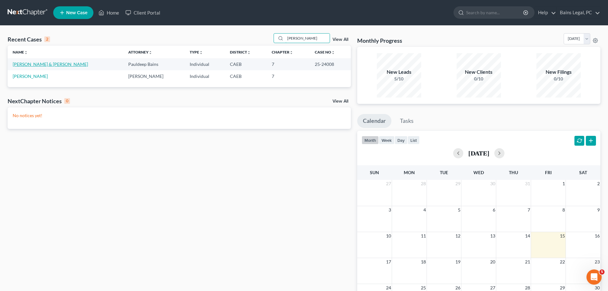
type input "[PERSON_NAME]"
click at [32, 63] on link "[PERSON_NAME] & [PERSON_NAME]" at bounding box center [50, 63] width 75 height 5
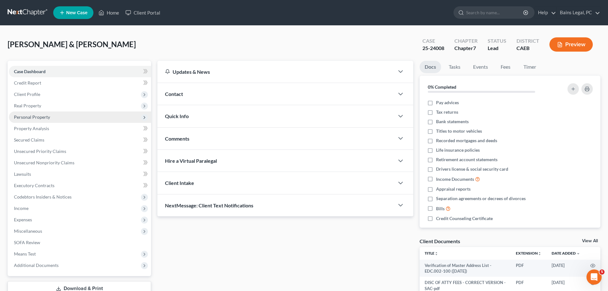
click at [51, 117] on span "Personal Property" at bounding box center [80, 116] width 142 height 11
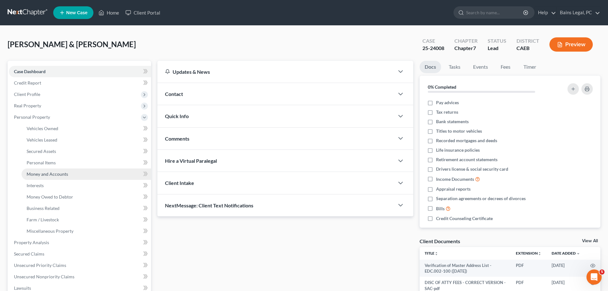
click at [58, 171] on link "Money and Accounts" at bounding box center [87, 173] width 130 height 11
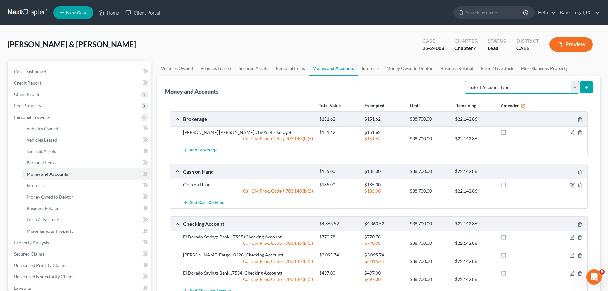
click at [465, 81] on select "Select Account Type Brokerage Cash on Hand Certificates of Deposit Checking Acc…" at bounding box center [522, 87] width 114 height 13
select select "security_deposits"
click option "Security Deposits or Prepayments" at bounding box center [0, 0] width 0 height 0
drag, startPoint x: 585, startPoint y: 89, endPoint x: 420, endPoint y: 100, distance: 165.1
click at [582, 89] on button "submit" at bounding box center [587, 87] width 12 height 12
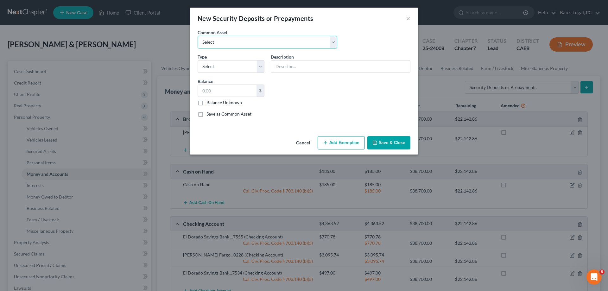
click at [198, 36] on select "Select Security deposit with landlord" at bounding box center [268, 42] width 140 height 13
select select "0"
click option "Security deposit with landlord" at bounding box center [0, 0] width 0 height 0
type input "Security deposit with landlord"
type input "600.00"
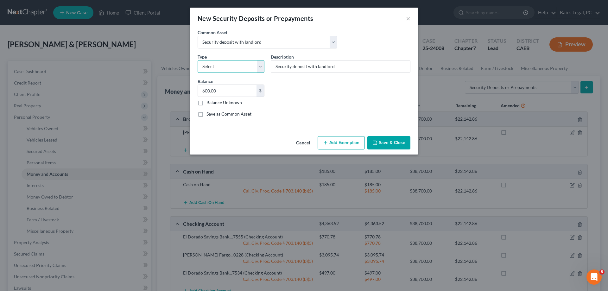
click at [198, 60] on select "Select Electric Gas Heating Oil Security Deposit On Rental Unit Prepaid Rent Te…" at bounding box center [231, 66] width 67 height 13
select select "3"
click option "Security Deposit On Rental Unit" at bounding box center [0, 0] width 0 height 0
click at [229, 88] on input "600.00" at bounding box center [227, 91] width 59 height 12
type input "2,000"
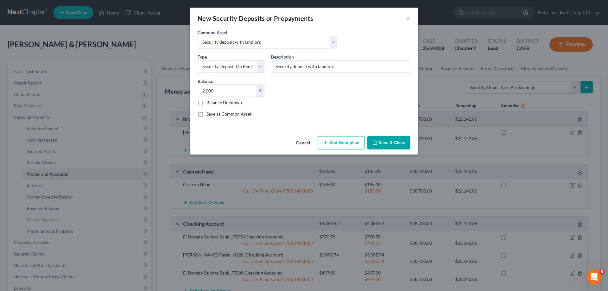
click at [341, 137] on button "Add Exemption" at bounding box center [341, 142] width 47 height 13
select select "2"
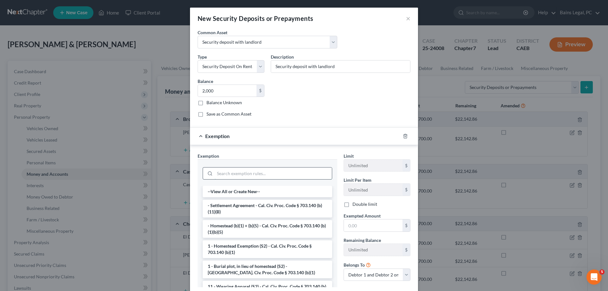
click at [222, 169] on input "search" at bounding box center [273, 174] width 117 height 12
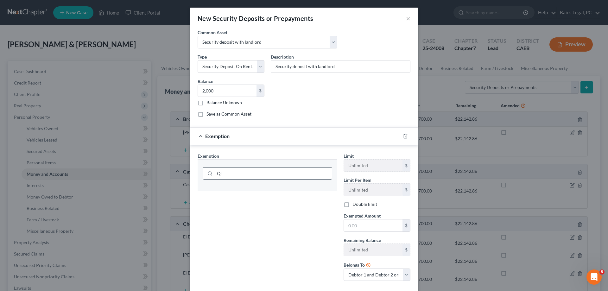
type input "Q"
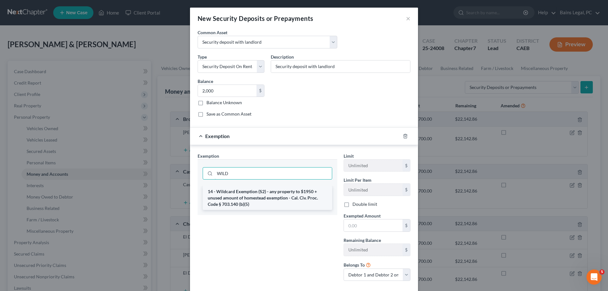
type input "WILD"
click at [247, 204] on li "14 - Wildcard Exemption (S2) - any property to $1950 + unused amount of homeste…" at bounding box center [268, 198] width 130 height 24
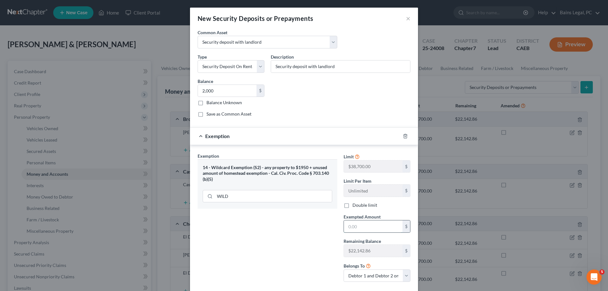
click at [379, 228] on input "text" at bounding box center [373, 226] width 59 height 12
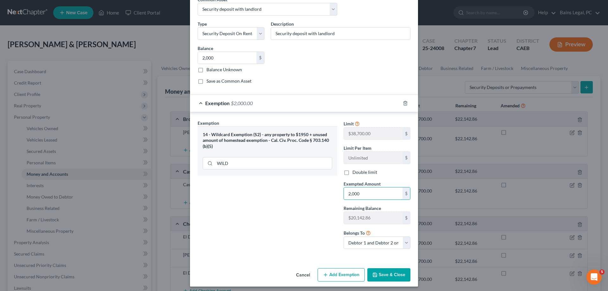
scroll to position [36, 0]
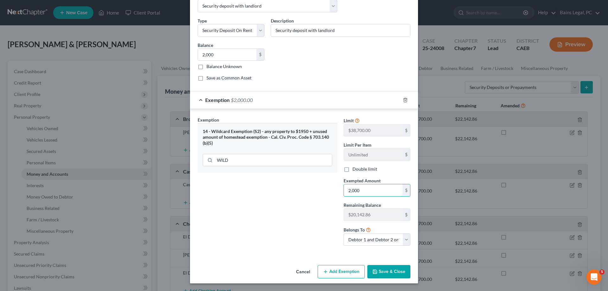
type input "2,000"
click at [392, 266] on button "Save & Close" at bounding box center [388, 271] width 43 height 13
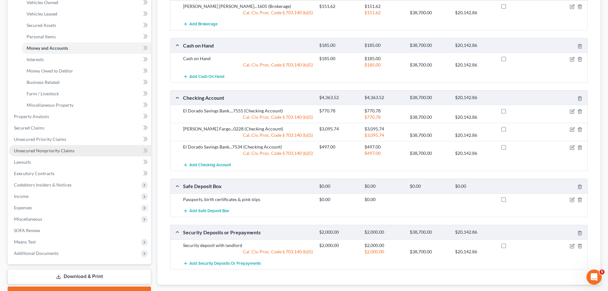
scroll to position [162, 0]
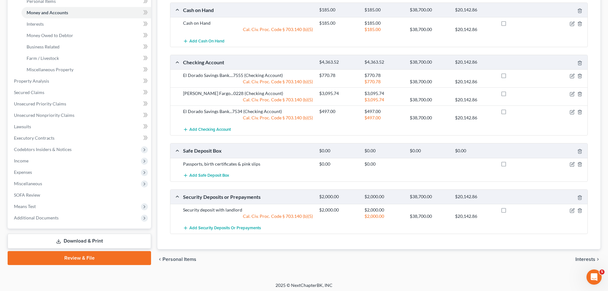
click at [94, 244] on link "Download & Print" at bounding box center [79, 241] width 143 height 15
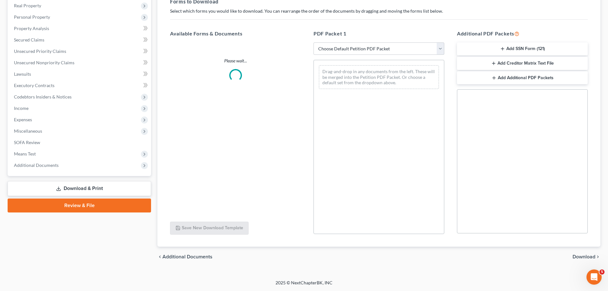
scroll to position [100, 0]
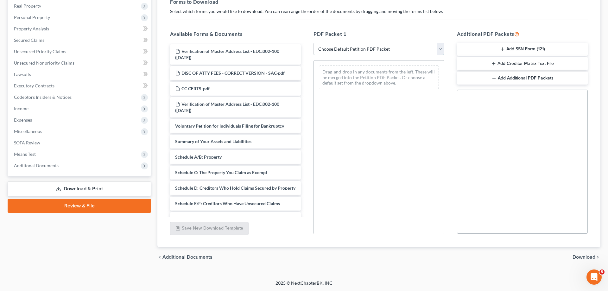
click at [314, 43] on select "Choose Default Petition PDF Packet Complete Bankruptcy Petition (all forms and …" at bounding box center [379, 49] width 131 height 13
select select "2"
click option "Amended Forms" at bounding box center [0, 0] width 0 height 0
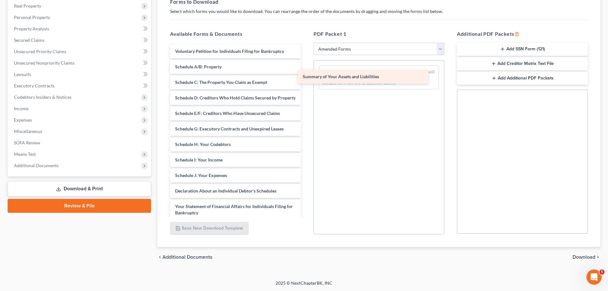
drag, startPoint x: 222, startPoint y: 68, endPoint x: 378, endPoint y: 81, distance: 156.1
click at [306, 81] on div "Summary of Your Assets and Liabilities Voluntary Petition for Individuals Filin…" at bounding box center [235, 184] width 141 height 281
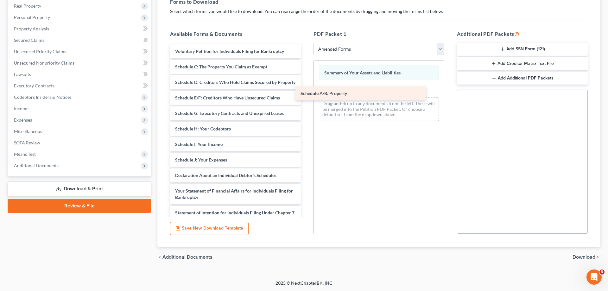
drag, startPoint x: 236, startPoint y: 67, endPoint x: 362, endPoint y: 95, distance: 129.3
click at [306, 95] on div "Schedule A/B: Property Voluntary Petition for Individuals Filing for Bankruptcy…" at bounding box center [235, 177] width 141 height 266
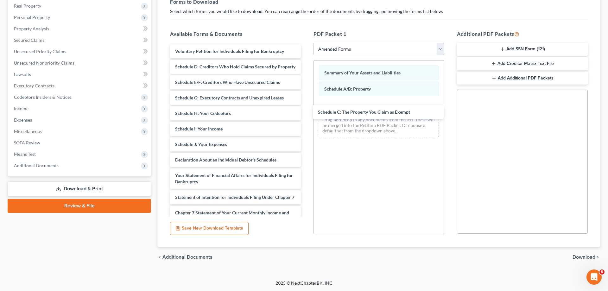
drag, startPoint x: 238, startPoint y: 66, endPoint x: 341, endPoint y: 100, distance: 108.7
click at [306, 111] on div "Schedule C: The Property You Claim as Exempt Voluntary Petition for Individuals…" at bounding box center [235, 169] width 141 height 250
click at [579, 257] on span "Download" at bounding box center [584, 257] width 23 height 5
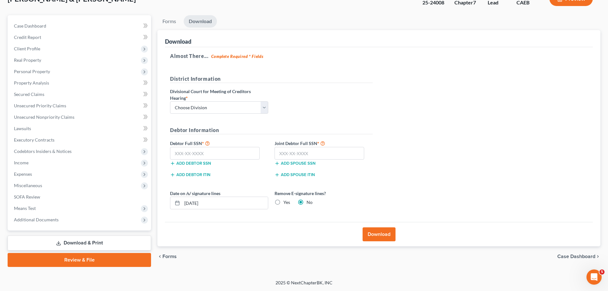
scroll to position [45, 0]
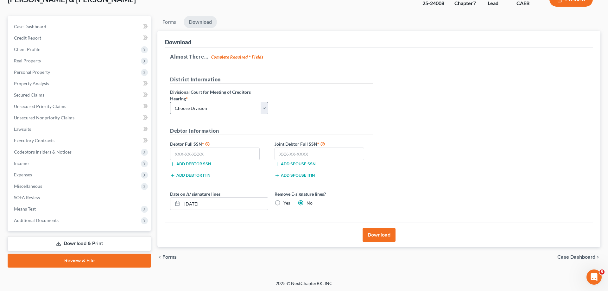
drag, startPoint x: 186, startPoint y: 99, endPoint x: 188, endPoint y: 108, distance: 8.8
click at [188, 106] on div "Divisional Court for Meeting of Creditors Hearing * Choose Division [GEOGRAPHIC…" at bounding box center [219, 102] width 105 height 26
click at [170, 102] on select "Choose Division Fresno Modesto [GEOGRAPHIC_DATA]" at bounding box center [219, 108] width 98 height 13
select select "2"
click option "[GEOGRAPHIC_DATA]" at bounding box center [0, 0] width 0 height 0
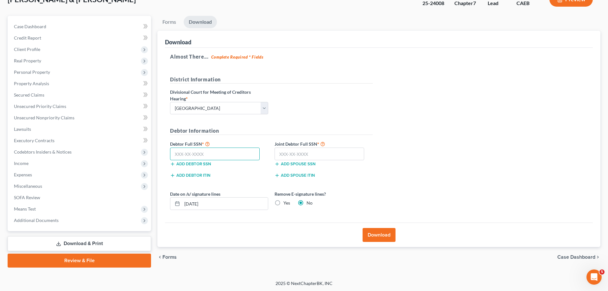
click at [187, 156] on input "text" at bounding box center [215, 154] width 90 height 13
type input "111-11-1111"
click at [308, 154] on input "11" at bounding box center [320, 154] width 90 height 13
type input "111-11-1111"
click at [382, 238] on button "Download" at bounding box center [379, 235] width 33 height 14
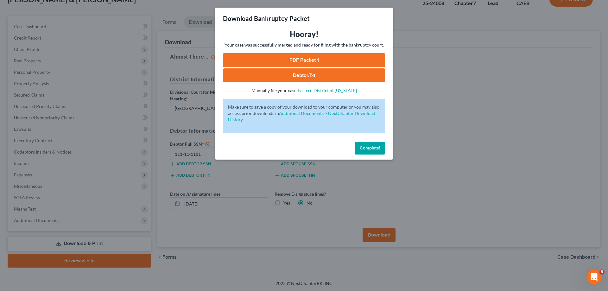
click at [340, 55] on link "PDF Packet 1" at bounding box center [304, 60] width 162 height 14
drag, startPoint x: 378, startPoint y: 148, endPoint x: 99, endPoint y: 36, distance: 300.4
click at [376, 147] on span "Complete!" at bounding box center [370, 147] width 20 height 5
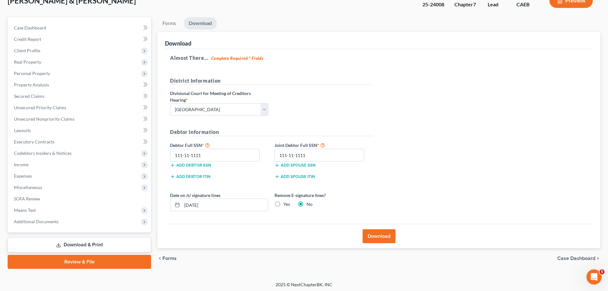
scroll to position [0, 0]
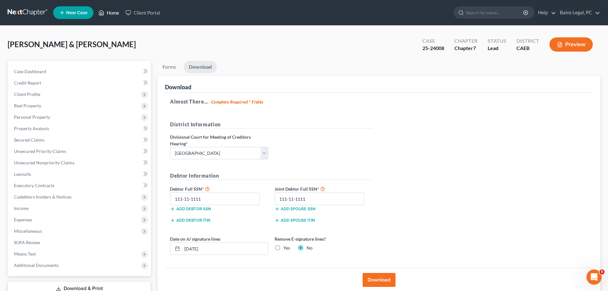
click at [115, 12] on link "Home" at bounding box center [108, 12] width 27 height 11
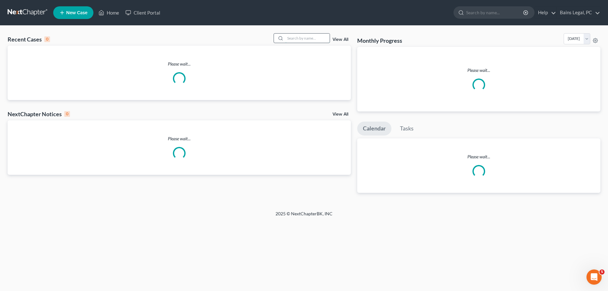
click at [298, 38] on input "search" at bounding box center [307, 38] width 44 height 9
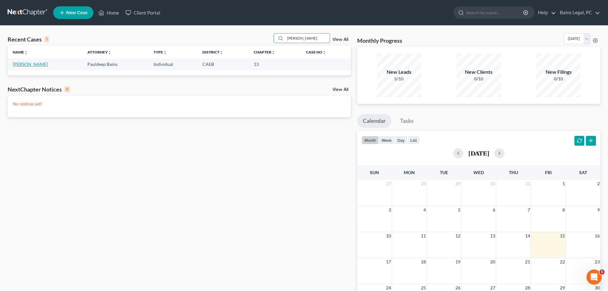
type input "[PERSON_NAME]"
click at [28, 67] on link "[PERSON_NAME]" at bounding box center [30, 63] width 35 height 5
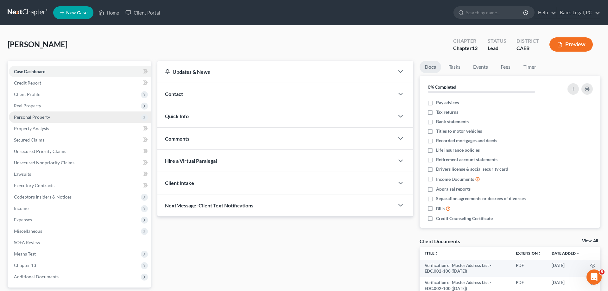
click at [41, 120] on span "Personal Property" at bounding box center [80, 116] width 142 height 11
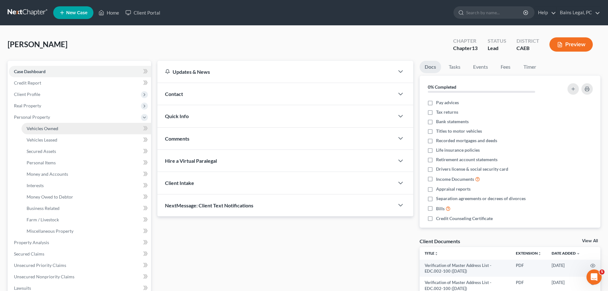
click at [57, 129] on span "Vehicles Owned" at bounding box center [43, 128] width 32 height 5
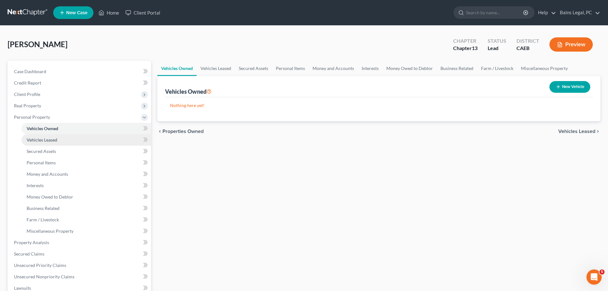
click at [61, 139] on link "Vehicles Leased" at bounding box center [87, 139] width 130 height 11
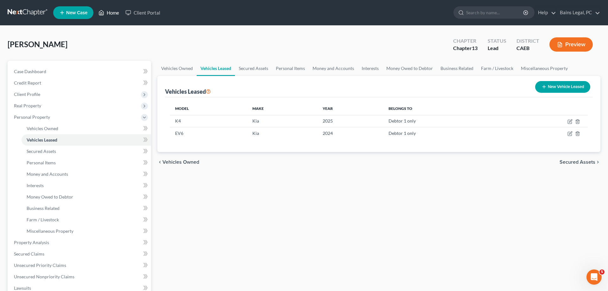
click at [113, 14] on link "Home" at bounding box center [108, 12] width 27 height 11
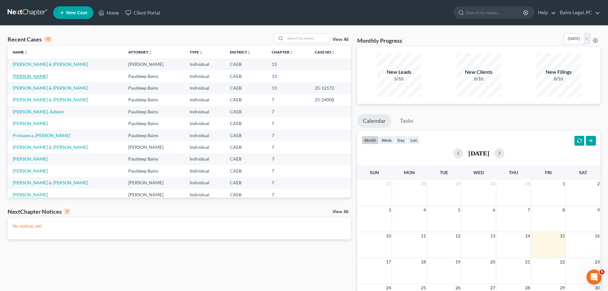
click at [38, 76] on link "[PERSON_NAME]" at bounding box center [30, 75] width 35 height 5
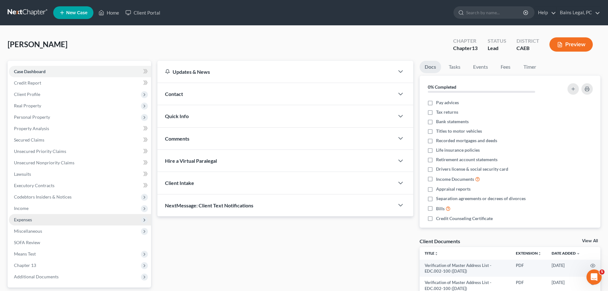
drag, startPoint x: 35, startPoint y: 209, endPoint x: 43, endPoint y: 218, distance: 12.1
click at [35, 210] on span "Income" at bounding box center [80, 208] width 142 height 11
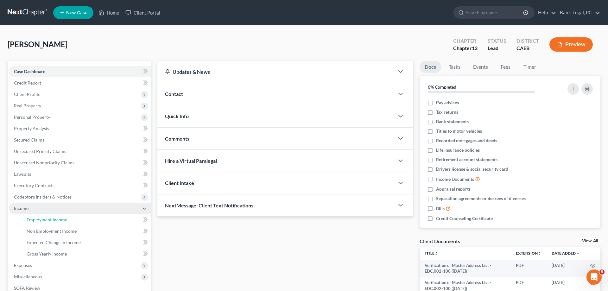
click at [48, 215] on link "Employment Income" at bounding box center [87, 219] width 130 height 11
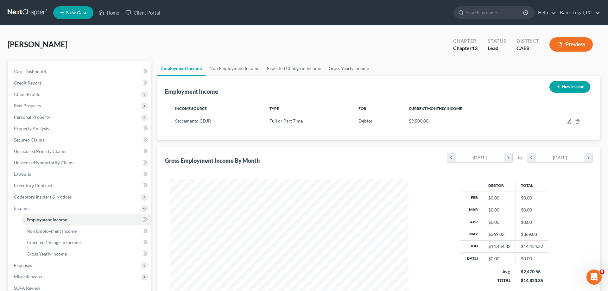
scroll to position [119, 251]
click at [568, 122] on icon "button" at bounding box center [569, 120] width 3 height 3
select select "0"
select select "4"
select select "1"
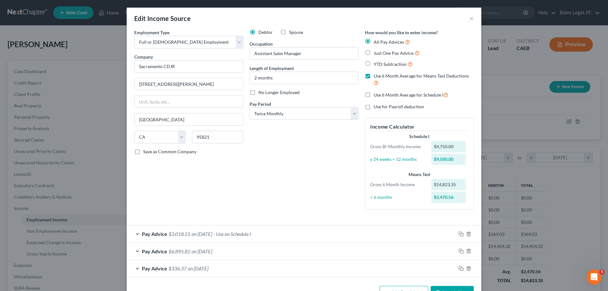
scroll to position [21, 0]
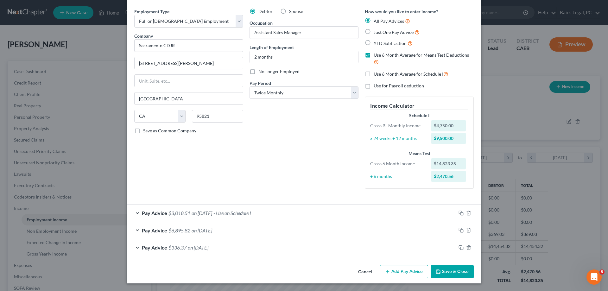
click at [457, 271] on button "Save & Close" at bounding box center [452, 271] width 43 height 13
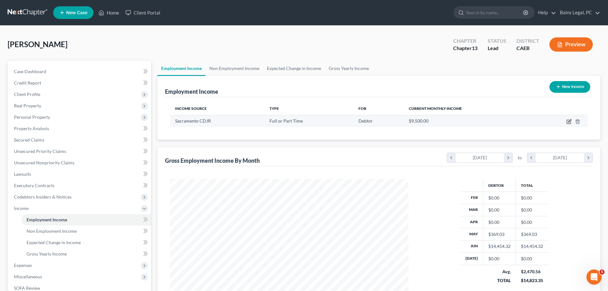
click at [568, 119] on icon "button" at bounding box center [569, 121] width 5 height 5
select select "0"
select select "4"
select select "1"
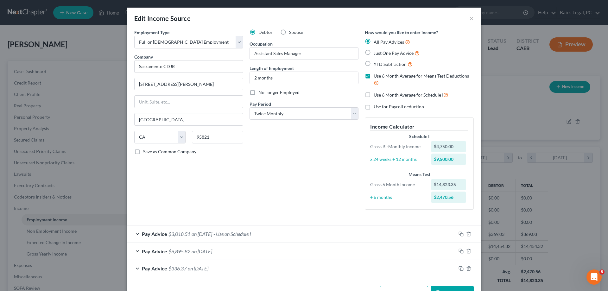
click at [457, 278] on div "Employment Type * Select Full or [DEMOGRAPHIC_DATA] Employment Self Employment …" at bounding box center [304, 156] width 355 height 254
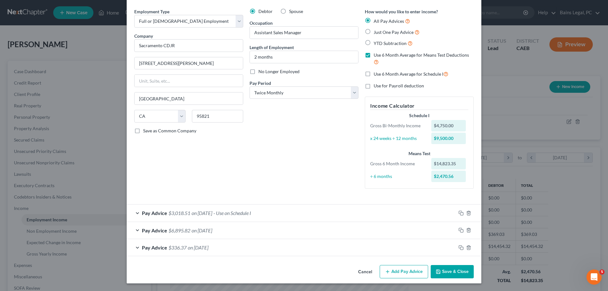
click at [452, 274] on button "Save & Close" at bounding box center [452, 271] width 43 height 13
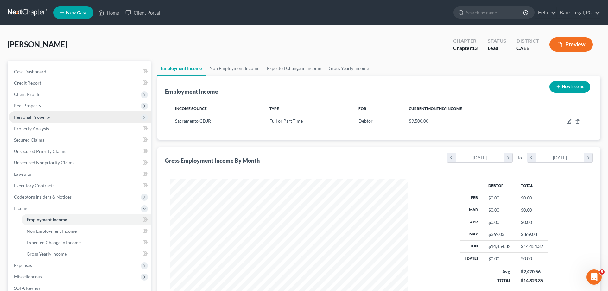
click at [48, 117] on span "Personal Property" at bounding box center [32, 116] width 36 height 5
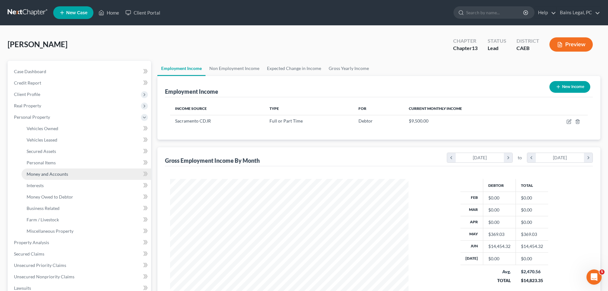
click at [67, 173] on span "Money and Accounts" at bounding box center [47, 173] width 41 height 5
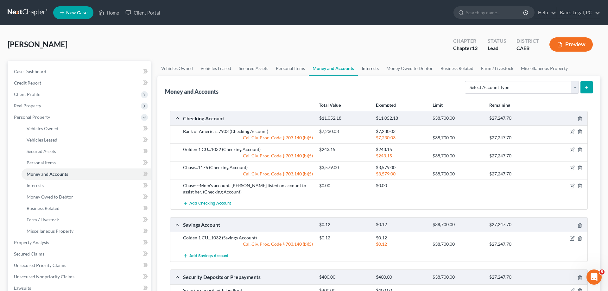
click at [374, 70] on link "Interests" at bounding box center [370, 68] width 25 height 15
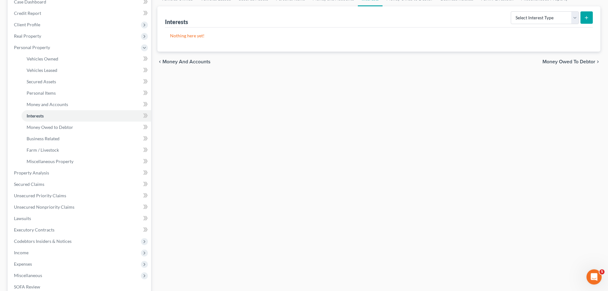
scroll to position [129, 0]
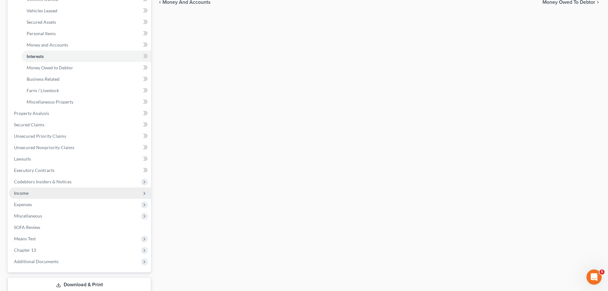
click at [45, 194] on span "Income" at bounding box center [80, 192] width 142 height 11
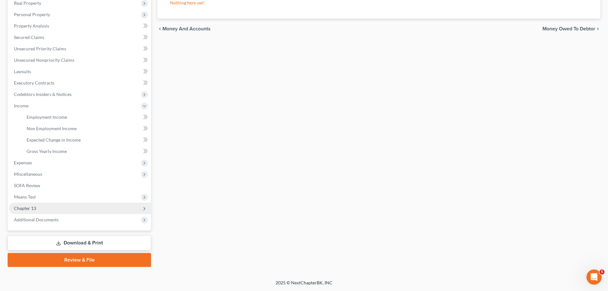
scroll to position [102, 0]
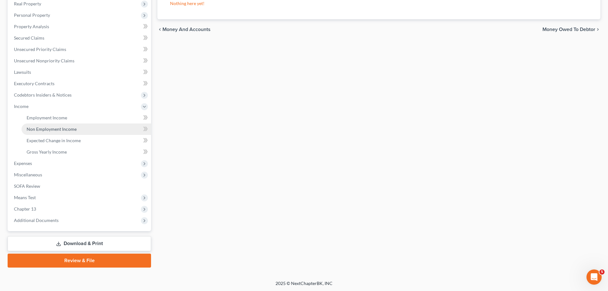
click at [35, 127] on span "Non Employment Income" at bounding box center [52, 128] width 50 height 5
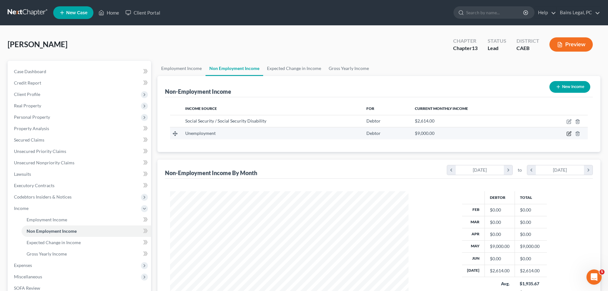
click at [570, 134] on icon "button" at bounding box center [569, 133] width 5 height 5
select select "0"
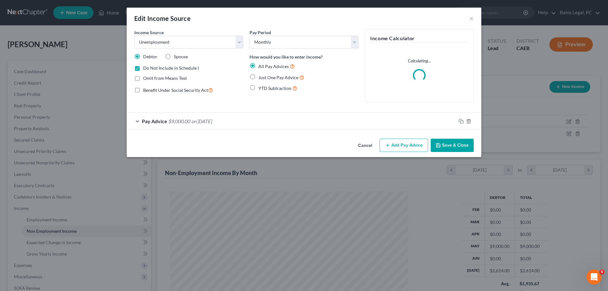
drag, startPoint x: 458, startPoint y: 147, endPoint x: 255, endPoint y: 76, distance: 214.8
click at [455, 147] on button "Save & Close" at bounding box center [452, 145] width 43 height 13
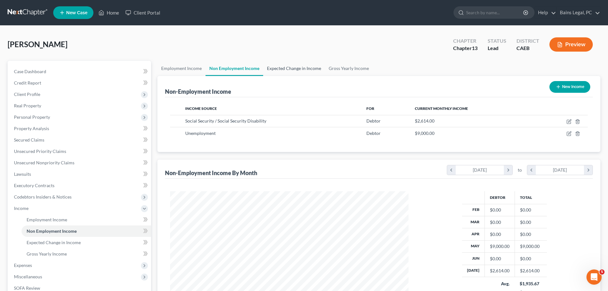
click at [291, 75] on link "Expected Change in Income" at bounding box center [294, 68] width 62 height 15
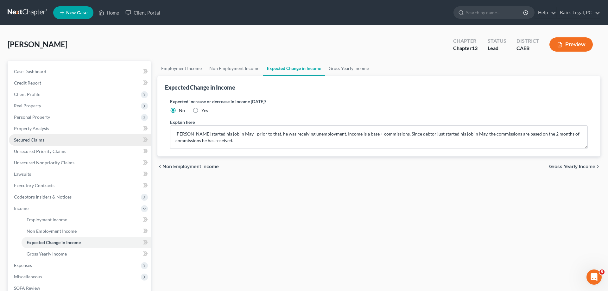
click at [36, 139] on span "Secured Claims" at bounding box center [29, 139] width 30 height 5
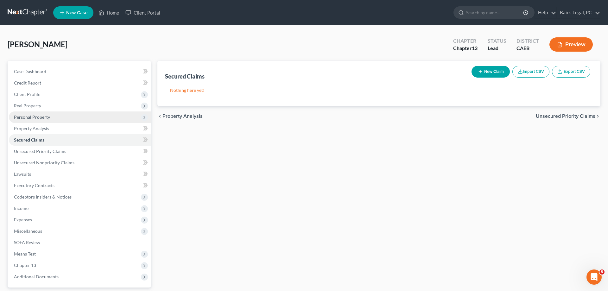
click at [39, 116] on span "Personal Property" at bounding box center [32, 116] width 36 height 5
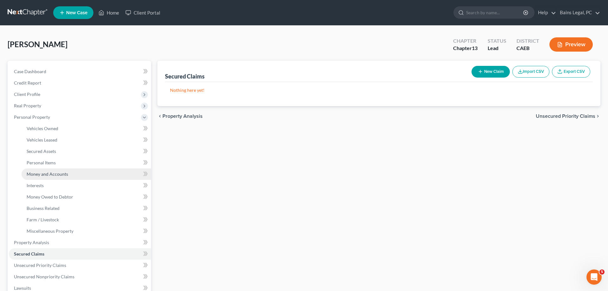
click at [58, 175] on span "Money and Accounts" at bounding box center [47, 173] width 41 height 5
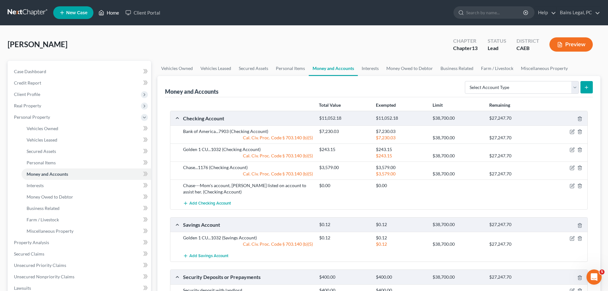
click at [113, 10] on link "Home" at bounding box center [108, 12] width 27 height 11
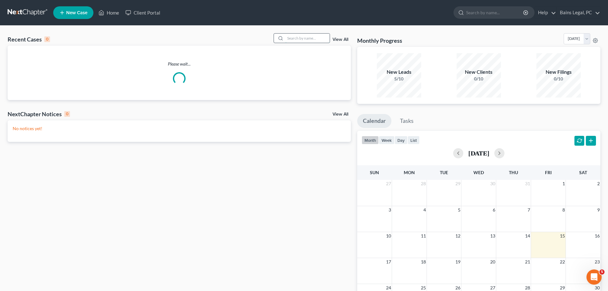
click at [285, 37] on input "search" at bounding box center [307, 38] width 44 height 9
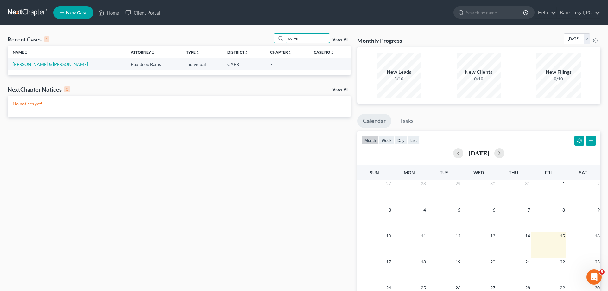
type input "jocilyn"
click at [54, 65] on link "[PERSON_NAME] & [PERSON_NAME]" at bounding box center [50, 63] width 75 height 5
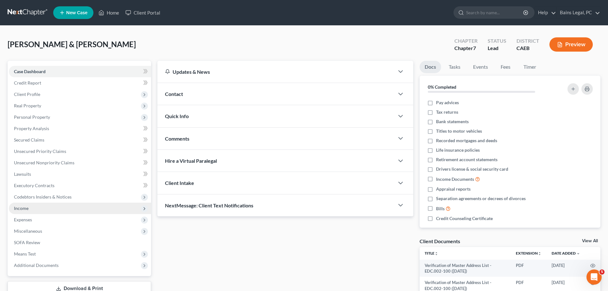
click at [38, 210] on span "Income" at bounding box center [80, 208] width 142 height 11
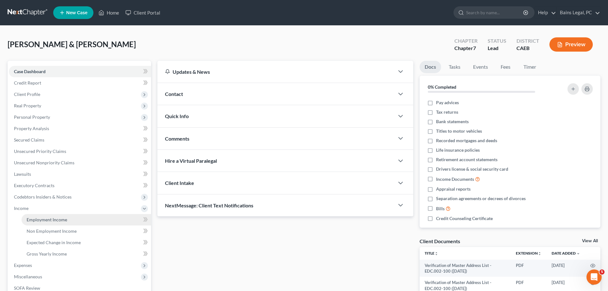
click at [50, 219] on span "Employment Income" at bounding box center [47, 219] width 41 height 5
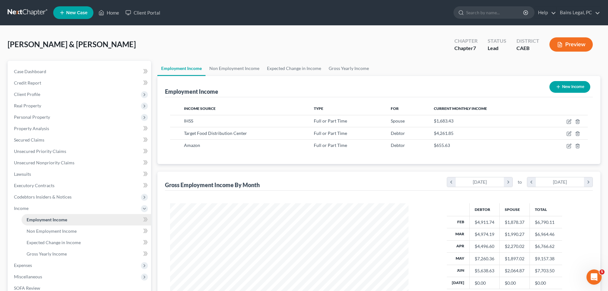
scroll to position [119, 251]
click at [220, 67] on link "Non Employment Income" at bounding box center [235, 68] width 58 height 15
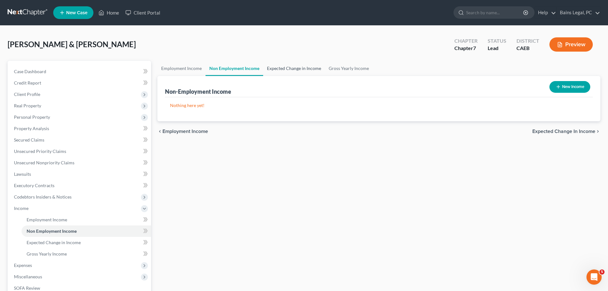
click at [285, 69] on link "Expected Change in Income" at bounding box center [294, 68] width 62 height 15
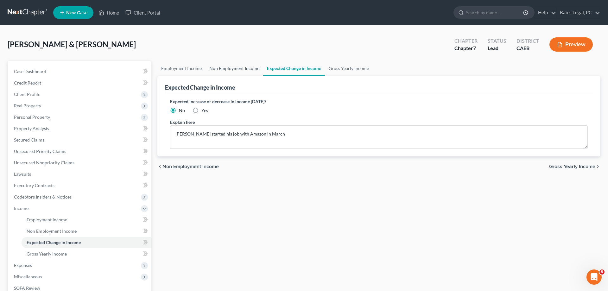
drag, startPoint x: 235, startPoint y: 69, endPoint x: 222, endPoint y: 72, distance: 13.0
click at [234, 69] on link "Non Employment Income" at bounding box center [235, 68] width 58 height 15
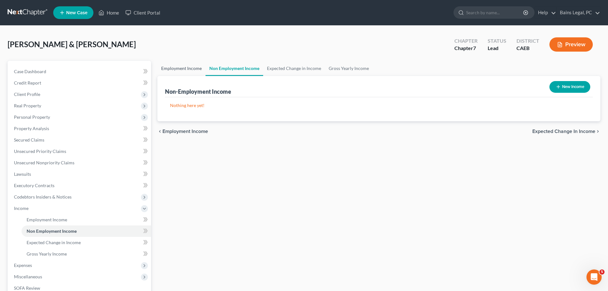
click at [184, 64] on link "Employment Income" at bounding box center [181, 68] width 48 height 15
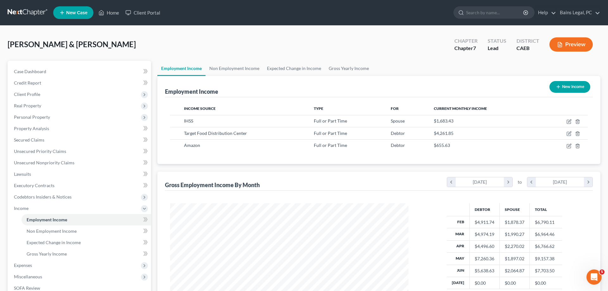
scroll to position [119, 251]
drag, startPoint x: 56, startPoint y: 114, endPoint x: 66, endPoint y: 128, distance: 17.2
click at [57, 115] on span "Personal Property" at bounding box center [80, 116] width 142 height 11
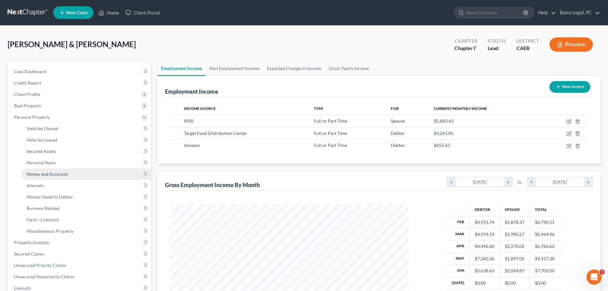
click at [66, 175] on span "Money and Accounts" at bounding box center [47, 173] width 41 height 5
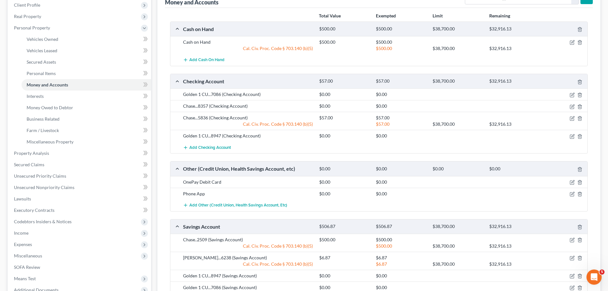
scroll to position [129, 0]
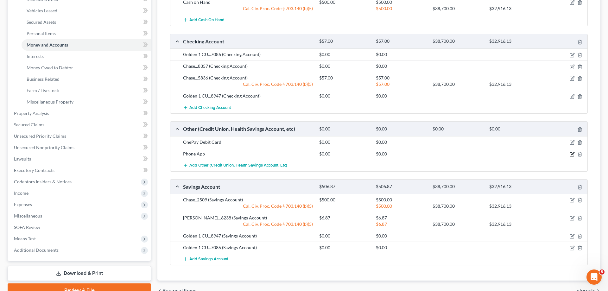
click at [573, 153] on icon "button" at bounding box center [572, 153] width 3 height 3
select select "4"
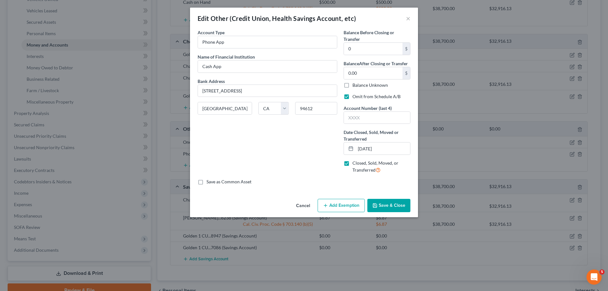
drag, startPoint x: 389, startPoint y: 207, endPoint x: 570, endPoint y: 191, distance: 182.1
click at [392, 205] on button "Save & Close" at bounding box center [388, 205] width 43 height 13
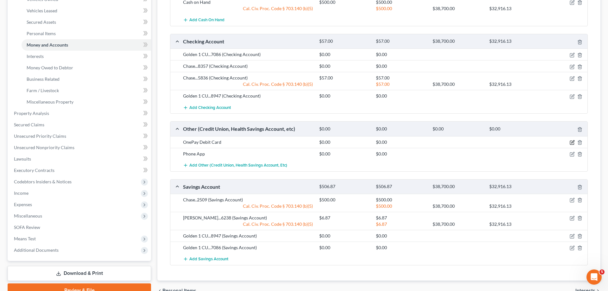
click at [572, 141] on icon "button" at bounding box center [572, 143] width 4 height 4
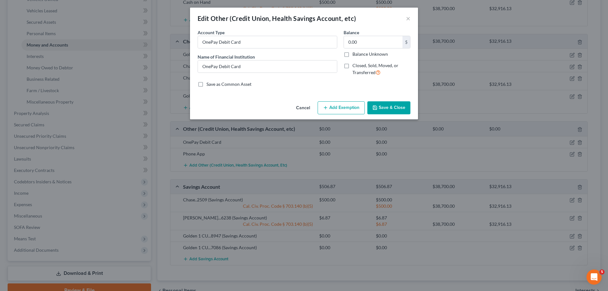
click at [390, 109] on button "Save & Close" at bounding box center [388, 107] width 43 height 13
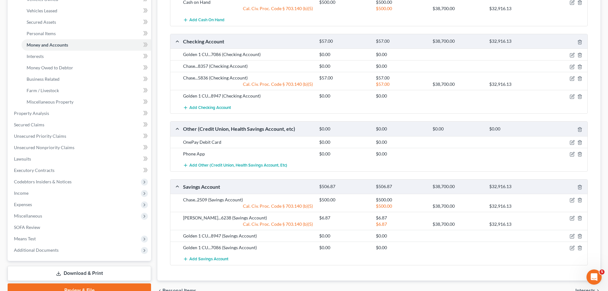
scroll to position [0, 0]
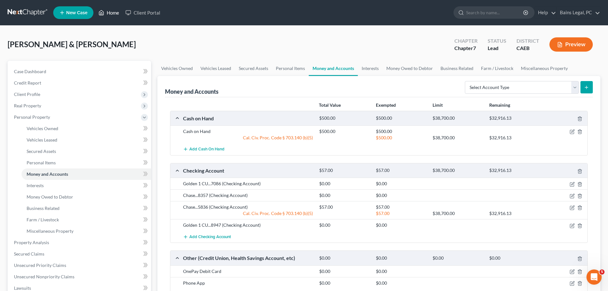
click at [111, 12] on link "Home" at bounding box center [108, 12] width 27 height 11
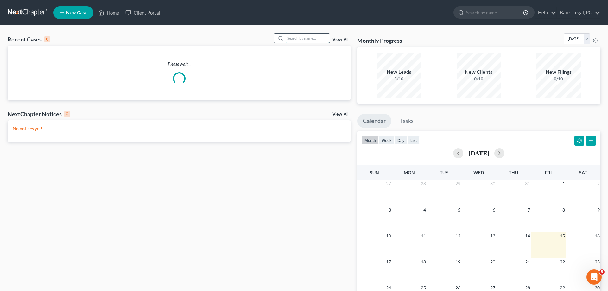
click at [299, 40] on input "search" at bounding box center [307, 38] width 44 height 9
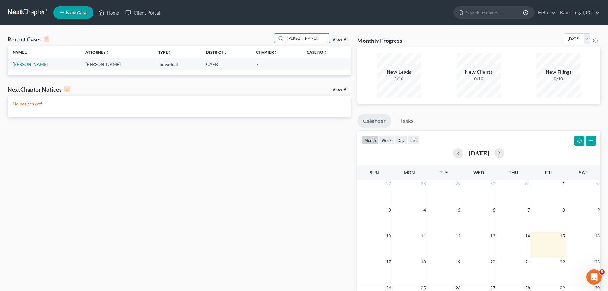
type input "[PERSON_NAME]"
click at [25, 64] on link "[PERSON_NAME]" at bounding box center [30, 63] width 35 height 5
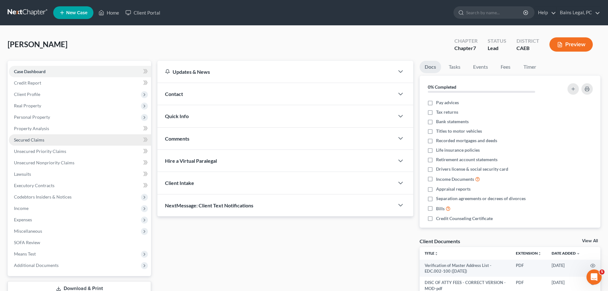
drag, startPoint x: 45, startPoint y: 116, endPoint x: 62, endPoint y: 135, distance: 25.8
click at [45, 116] on span "Personal Property" at bounding box center [32, 116] width 36 height 5
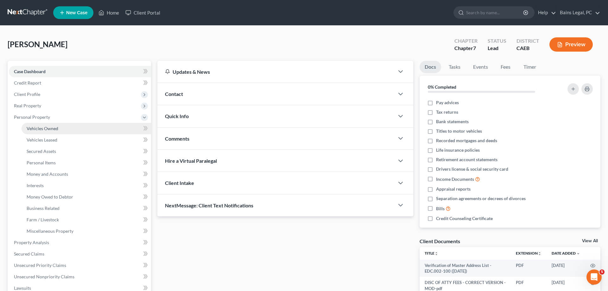
click at [60, 127] on link "Vehicles Owned" at bounding box center [87, 128] width 130 height 11
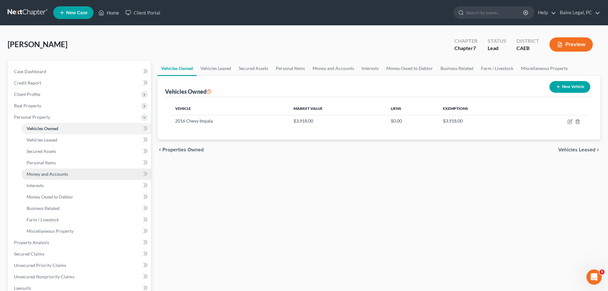
drag, startPoint x: 69, startPoint y: 174, endPoint x: 73, endPoint y: 173, distance: 3.9
click at [69, 174] on link "Money and Accounts" at bounding box center [87, 173] width 130 height 11
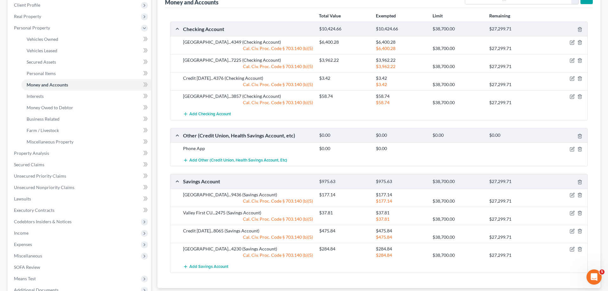
scroll to position [97, 0]
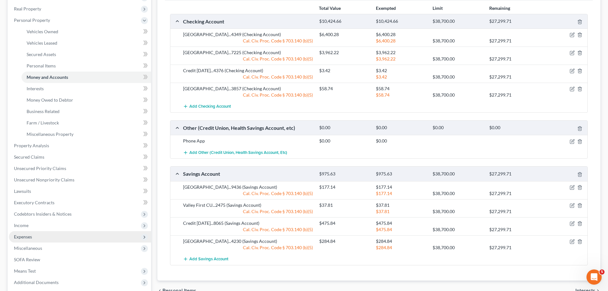
drag, startPoint x: 41, startPoint y: 227, endPoint x: 57, endPoint y: 235, distance: 17.8
click at [42, 227] on span "Income" at bounding box center [80, 225] width 142 height 11
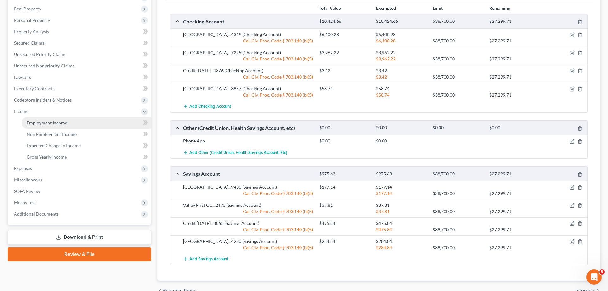
click at [48, 122] on span "Employment Income" at bounding box center [47, 122] width 41 height 5
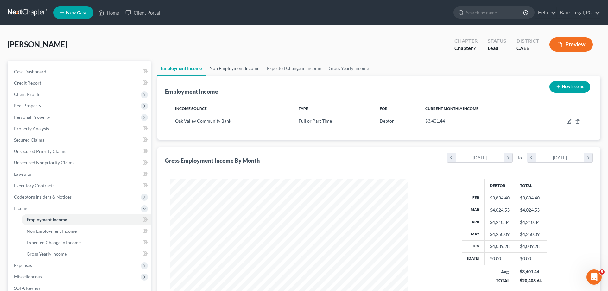
click at [247, 69] on link "Non Employment Income" at bounding box center [235, 68] width 58 height 15
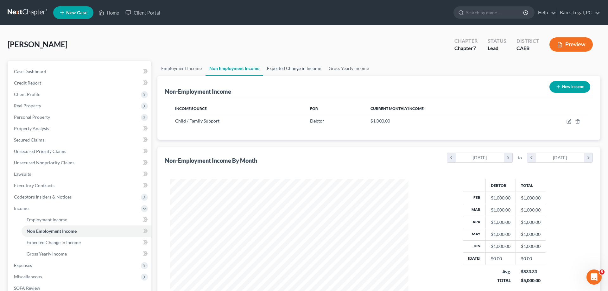
scroll to position [119, 251]
click at [283, 69] on link "Expected Change in Income" at bounding box center [294, 68] width 62 height 15
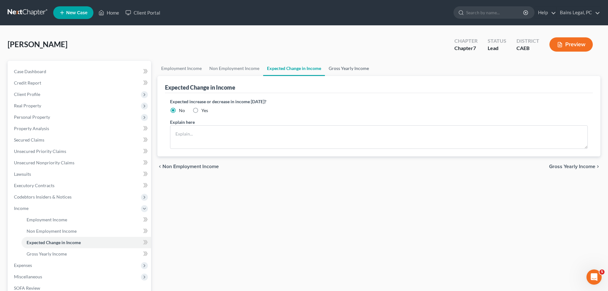
click at [345, 70] on link "Gross Yearly Income" at bounding box center [349, 68] width 48 height 15
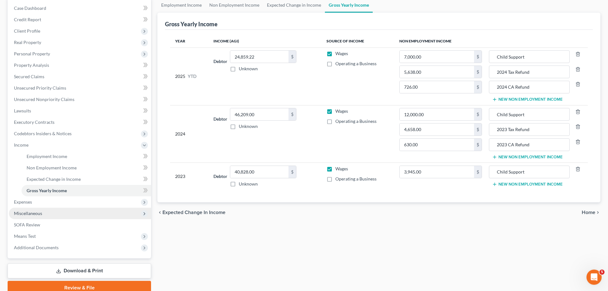
scroll to position [65, 0]
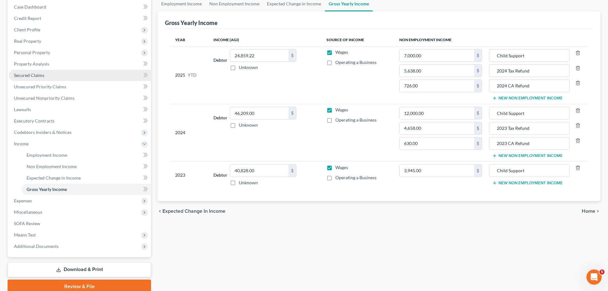
click at [36, 55] on span "Personal Property" at bounding box center [80, 52] width 142 height 11
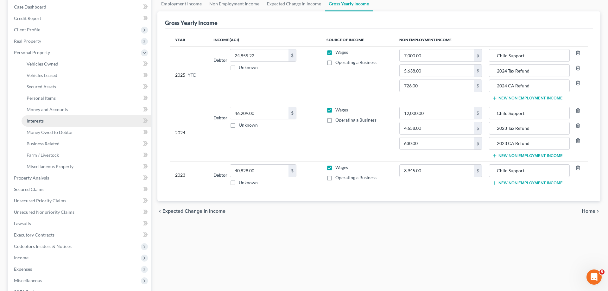
click at [36, 119] on span "Interests" at bounding box center [35, 120] width 17 height 5
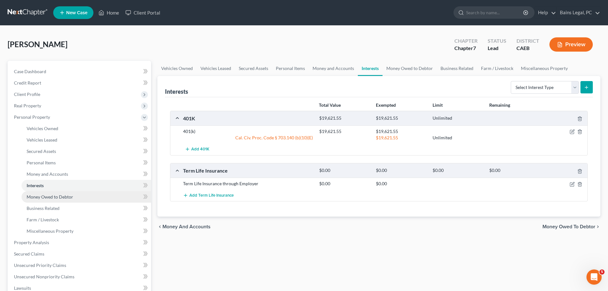
scroll to position [65, 0]
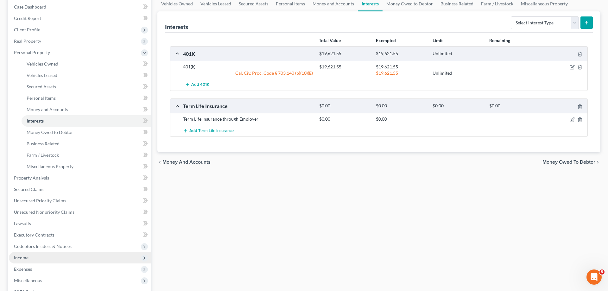
click at [28, 257] on span "Income" at bounding box center [21, 257] width 15 height 5
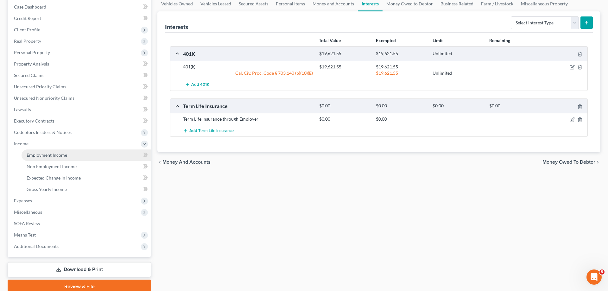
click at [66, 157] on span "Employment Income" at bounding box center [47, 154] width 41 height 5
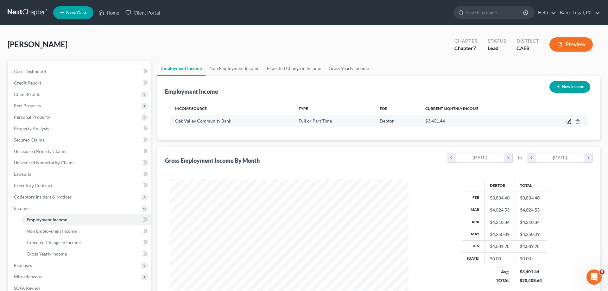
click at [569, 122] on icon "button" at bounding box center [569, 121] width 5 height 5
select select "0"
select select "4"
select select "1"
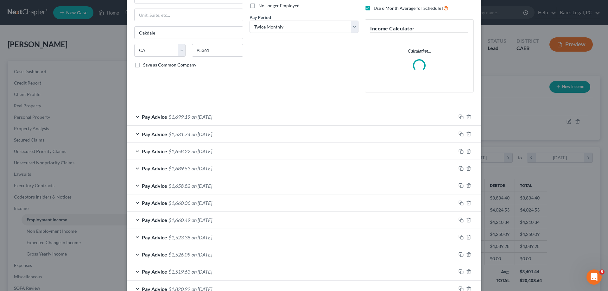
scroll to position [145, 0]
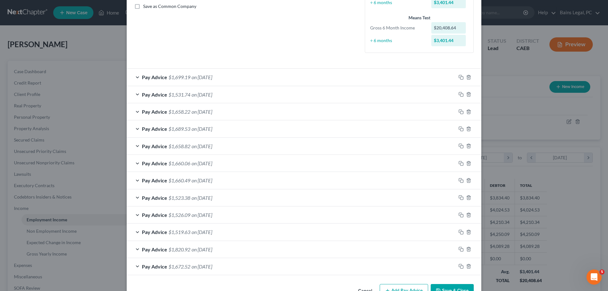
click at [452, 288] on button "Save & Close" at bounding box center [452, 290] width 43 height 13
